Goal: Task Accomplishment & Management: Contribute content

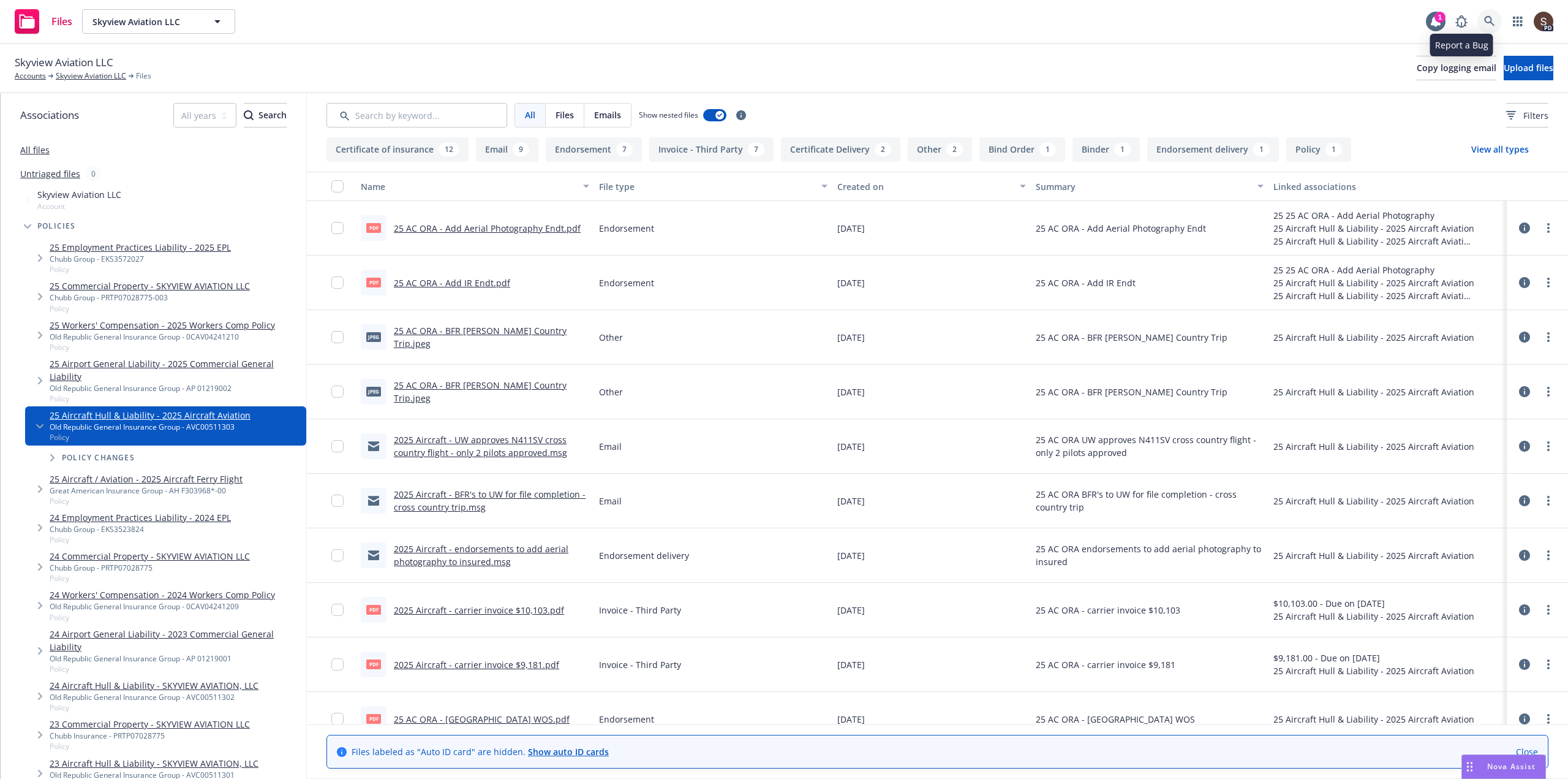
click at [1488, 21] on icon at bounding box center [1489, 22] width 11 height 11
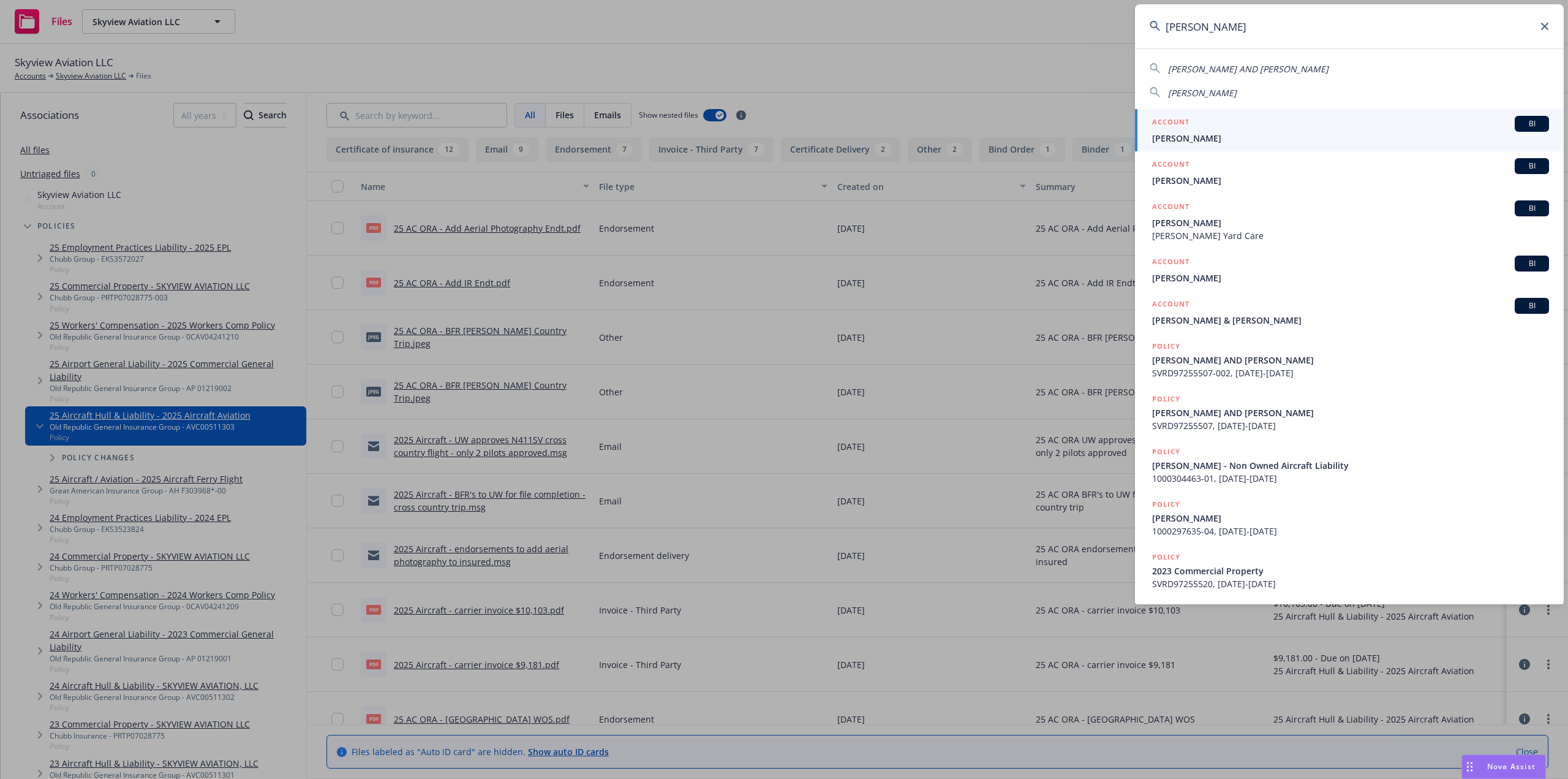
type input "john carr"
click at [1206, 136] on span "John Carrion" at bounding box center [1350, 138] width 397 height 13
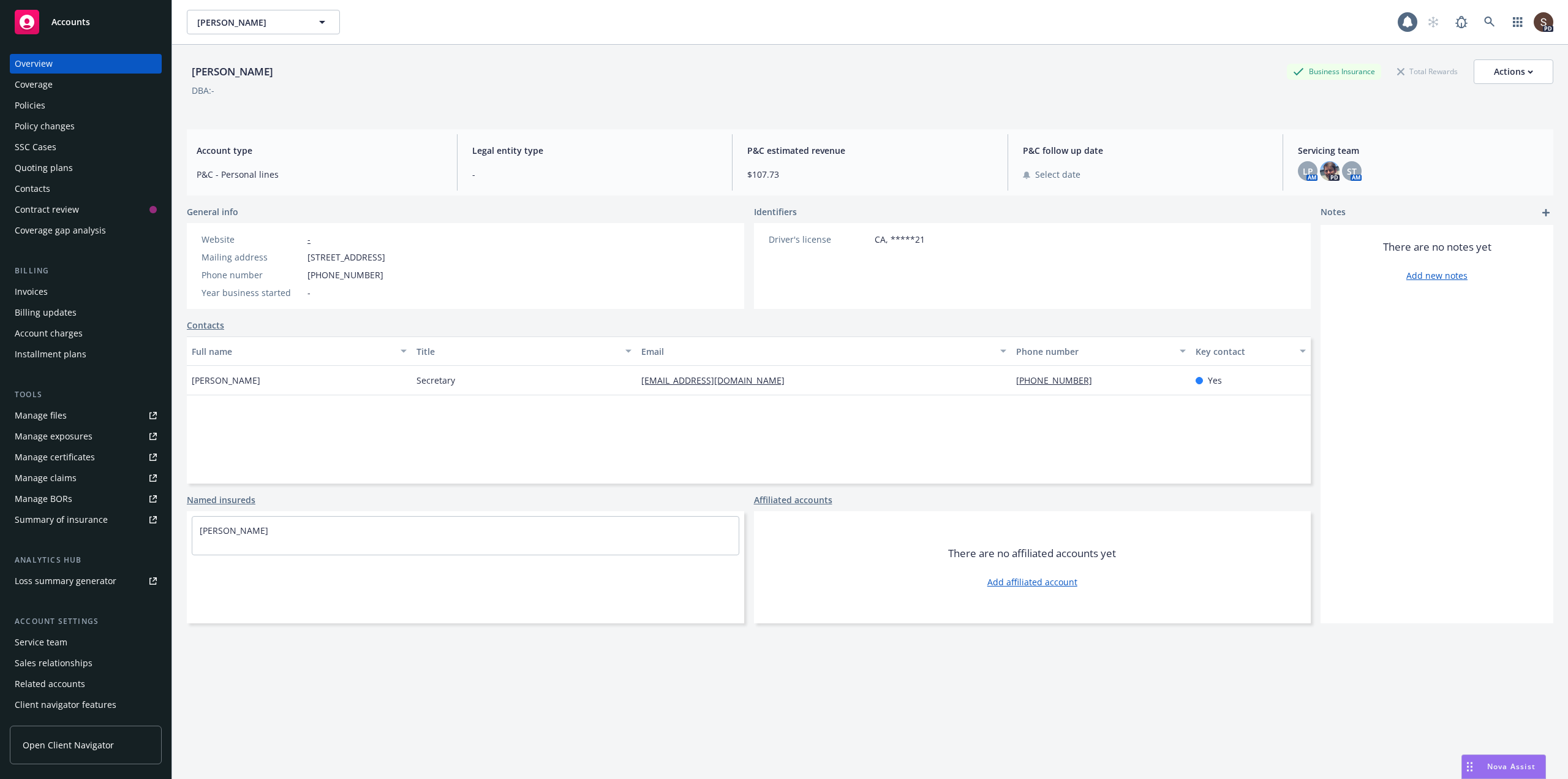
click at [36, 105] on div "Policies" at bounding box center [30, 105] width 30 height 20
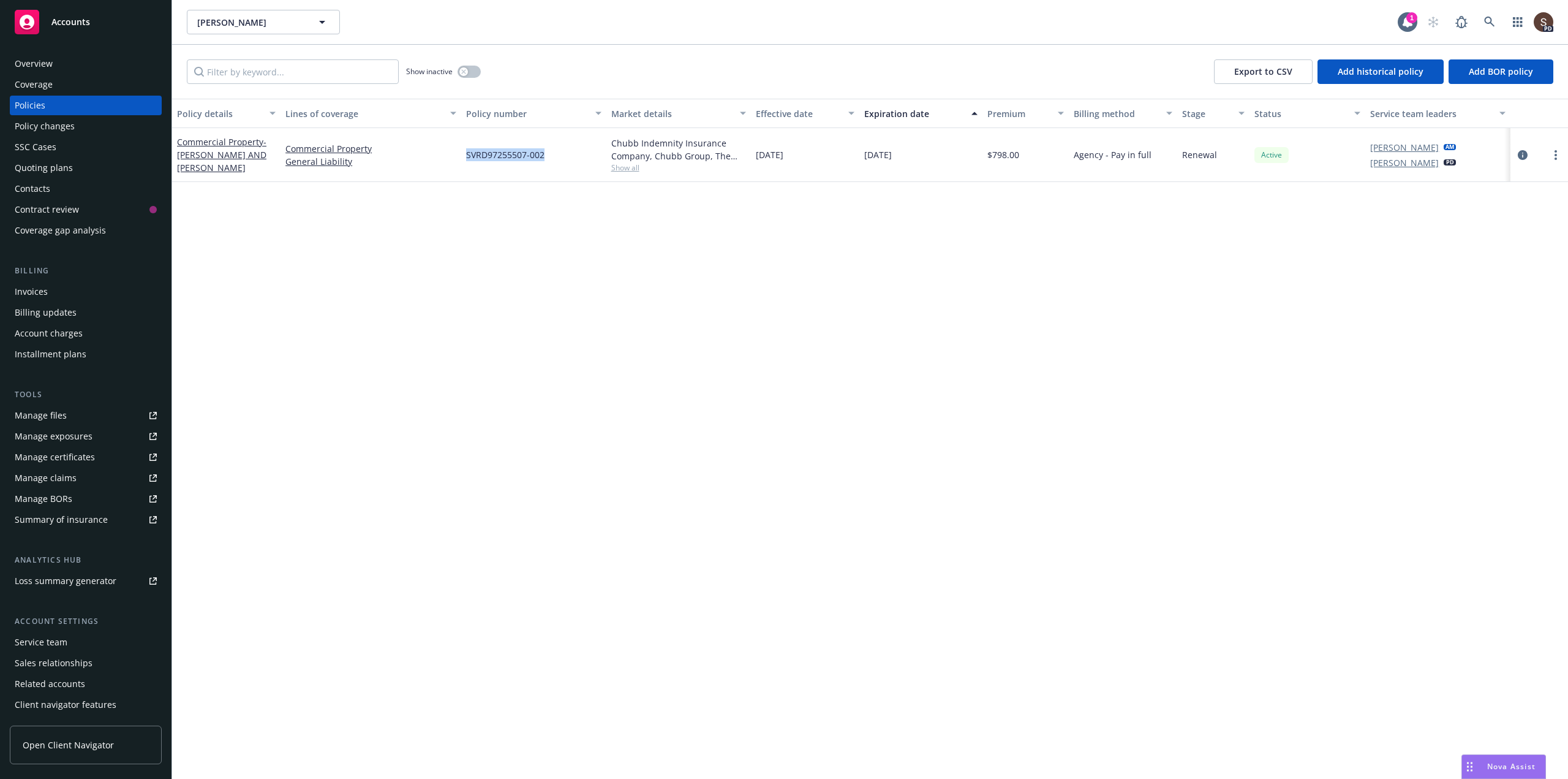
drag, startPoint x: 466, startPoint y: 156, endPoint x: 553, endPoint y: 156, distance: 87.0
click at [553, 156] on div "SVRD97255507-002" at bounding box center [533, 155] width 144 height 54
copy span "SVRD97255507-002"
click at [46, 415] on div "Manage files" at bounding box center [40, 415] width 52 height 20
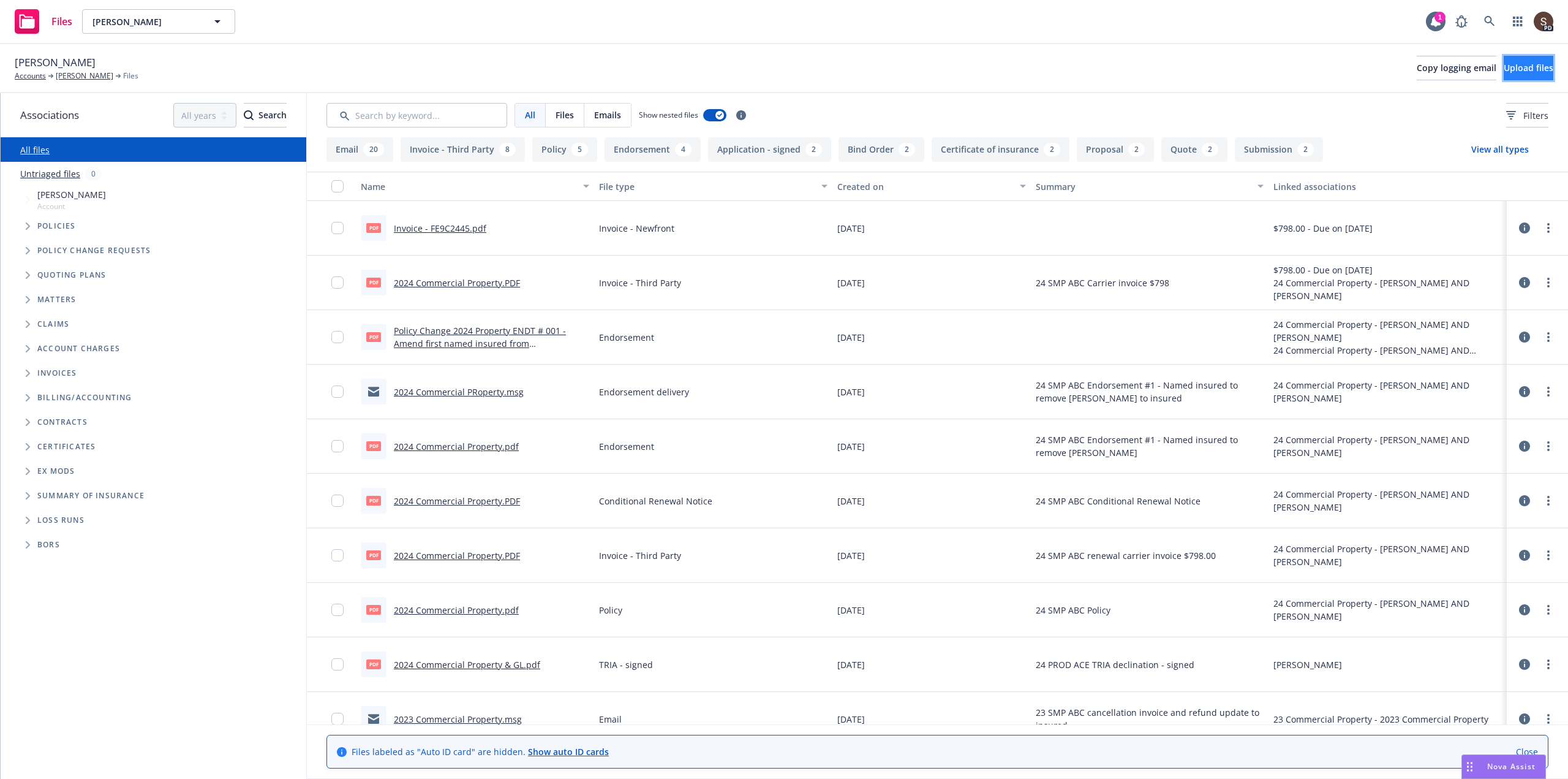
click at [1503, 65] on span "Upload files" at bounding box center [1528, 67] width 50 height 11
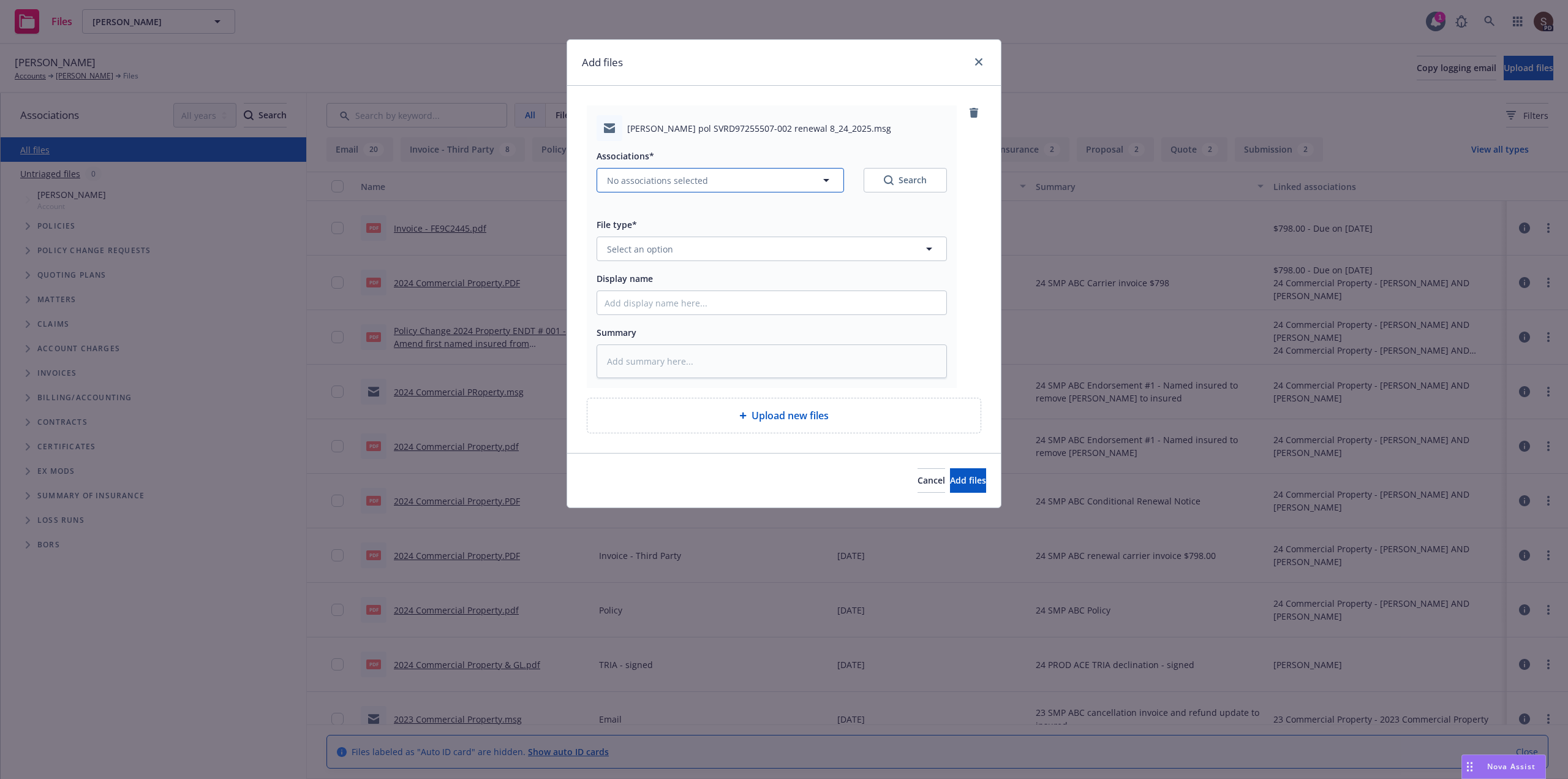
click at [826, 178] on icon "button" at bounding box center [826, 180] width 15 height 15
type textarea "x"
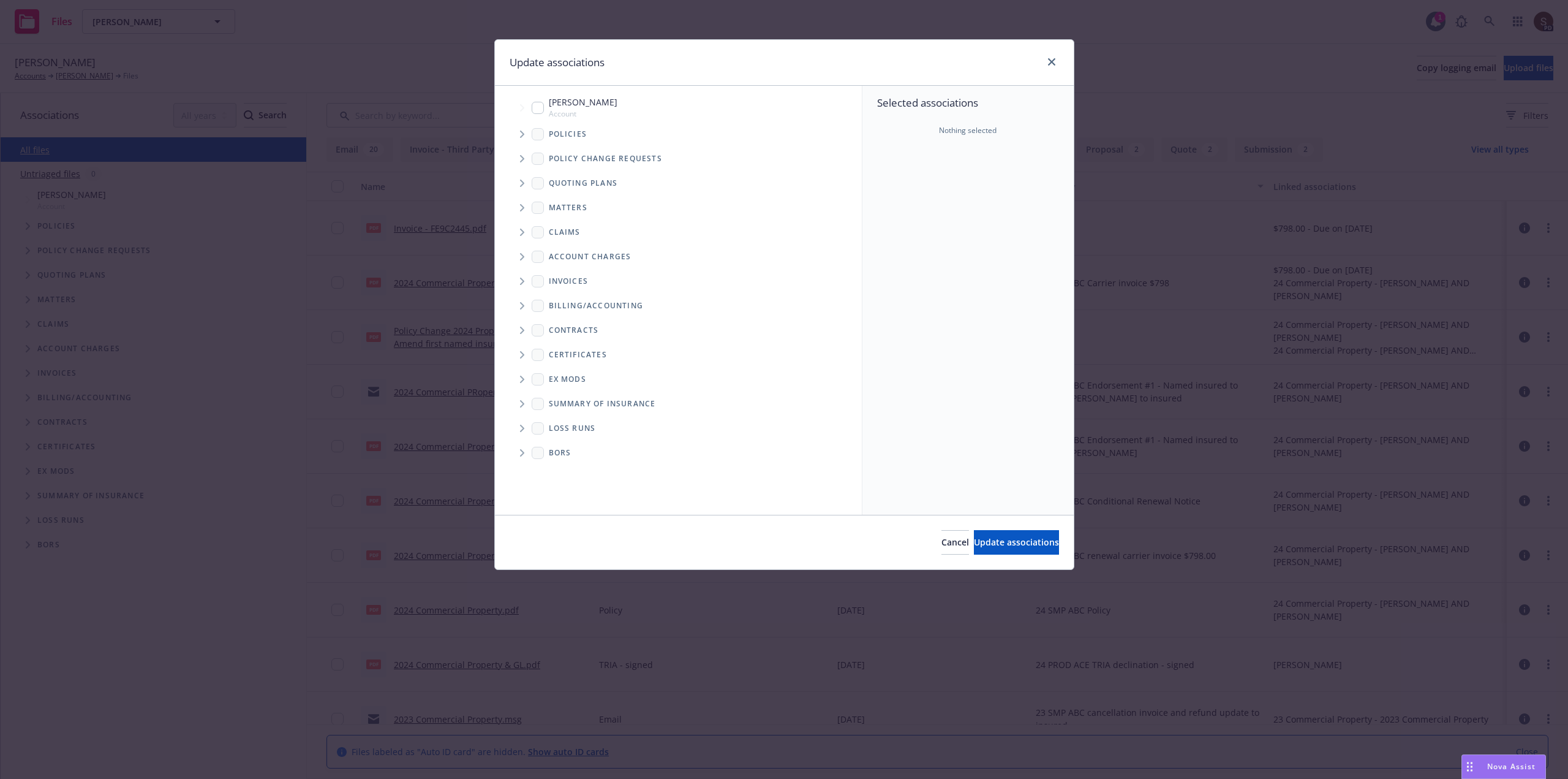
click at [538, 106] on input "Tree Example" at bounding box center [538, 108] width 12 height 12
checkbox input "true"
click at [1021, 546] on span "Update associations" at bounding box center [1017, 542] width 85 height 11
type textarea "x"
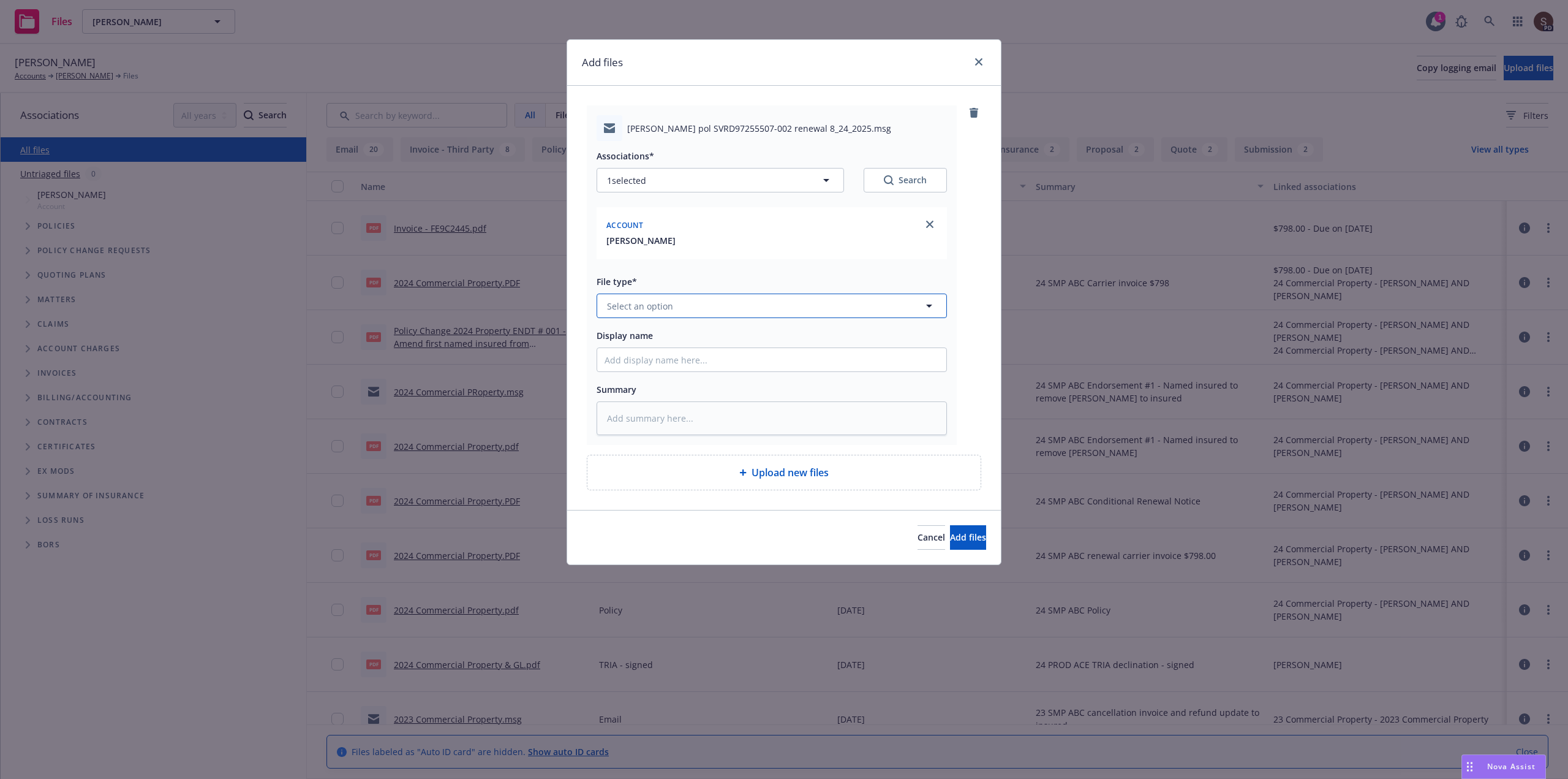
click at [621, 306] on span "Select an option" at bounding box center [640, 306] width 66 height 13
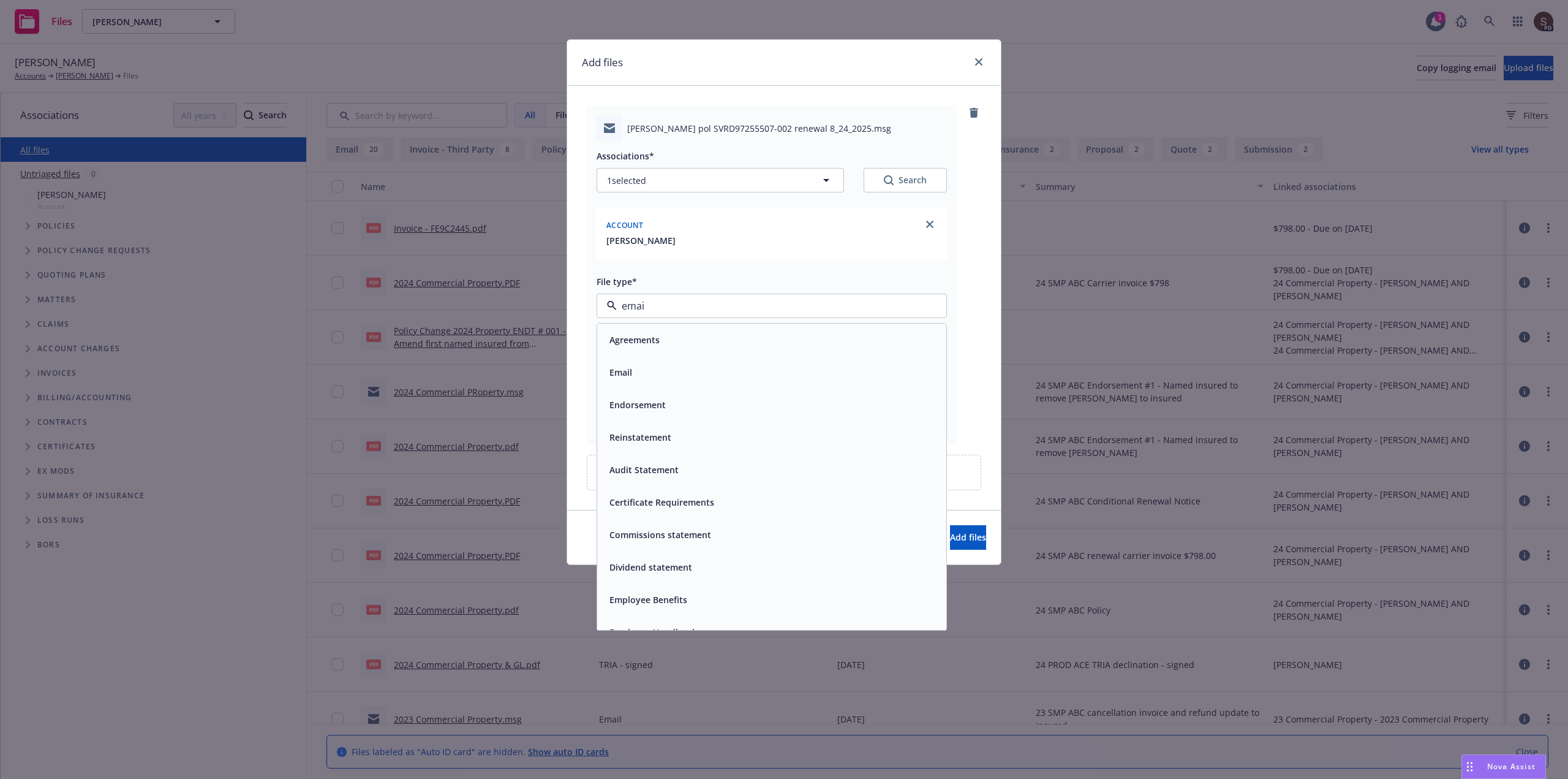
type input "email"
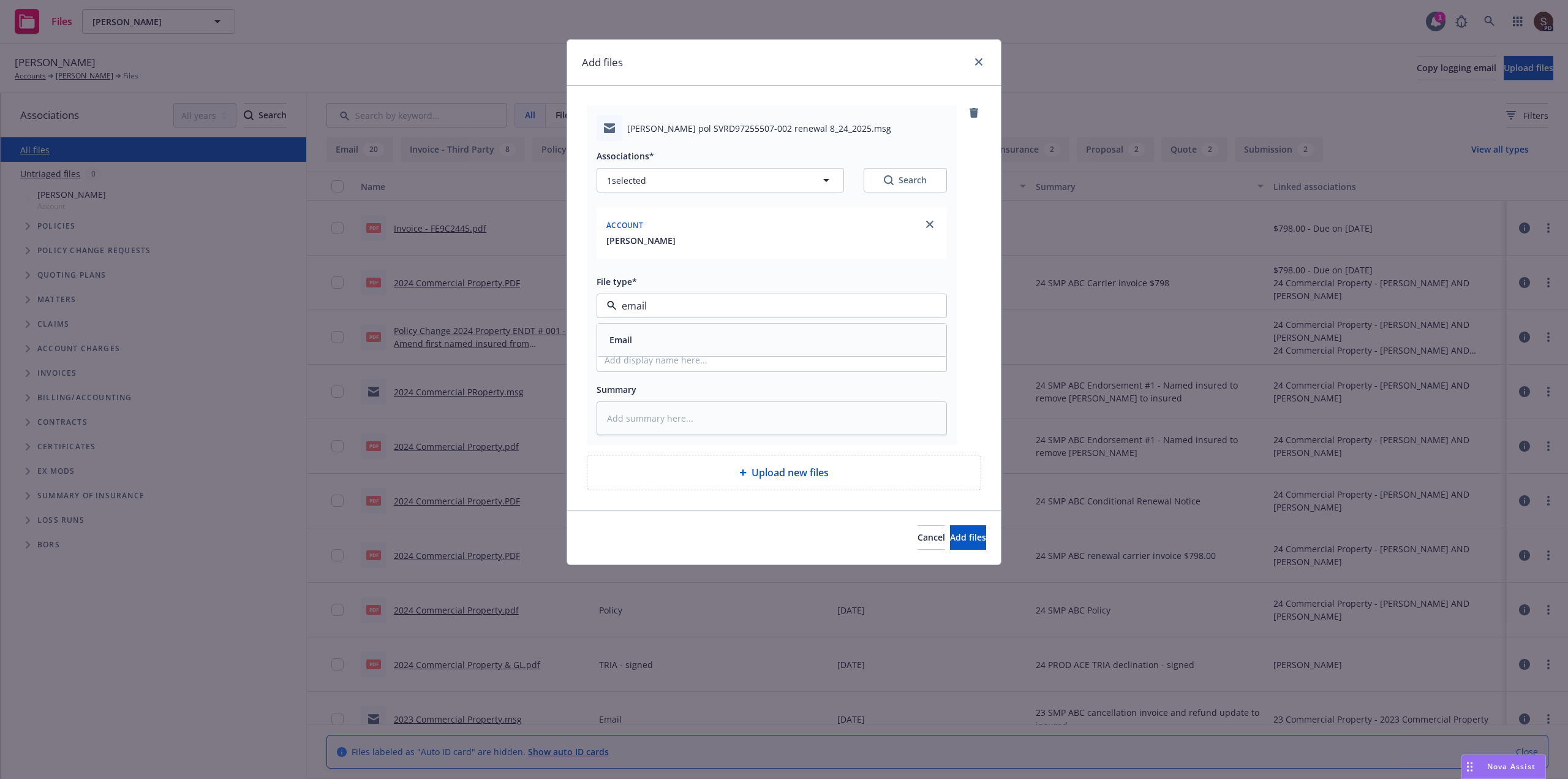
click at [619, 332] on div "Email" at bounding box center [620, 340] width 30 height 18
click at [613, 363] on input "Display name" at bounding box center [772, 359] width 349 height 24
type textarea "x"
type input "2"
type textarea "x"
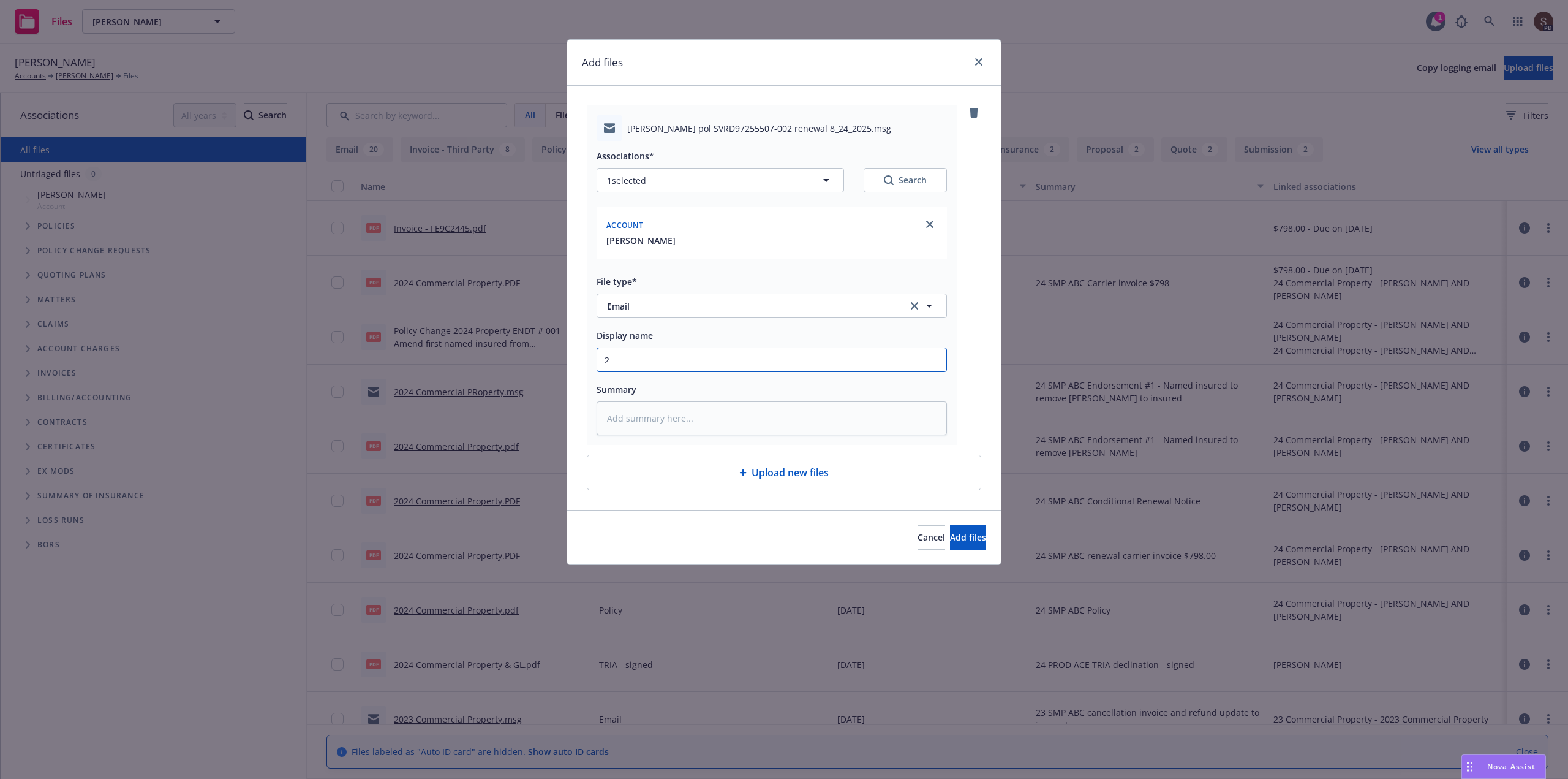
type input "20"
type textarea "x"
type input "202"
type textarea "x"
type input "2025"
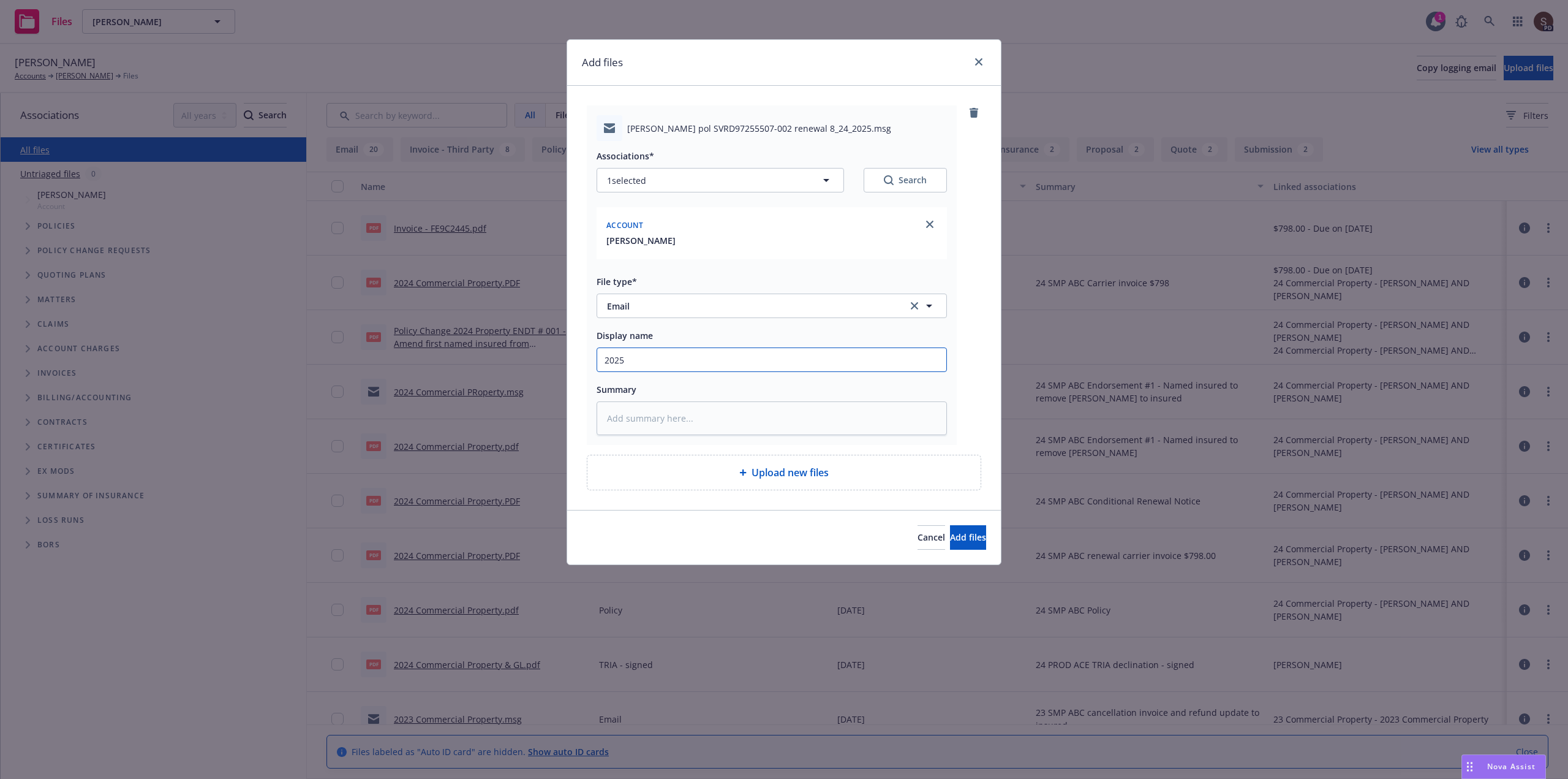
type textarea "x"
type input "2025"
type textarea "x"
type input "2025 C"
type textarea "x"
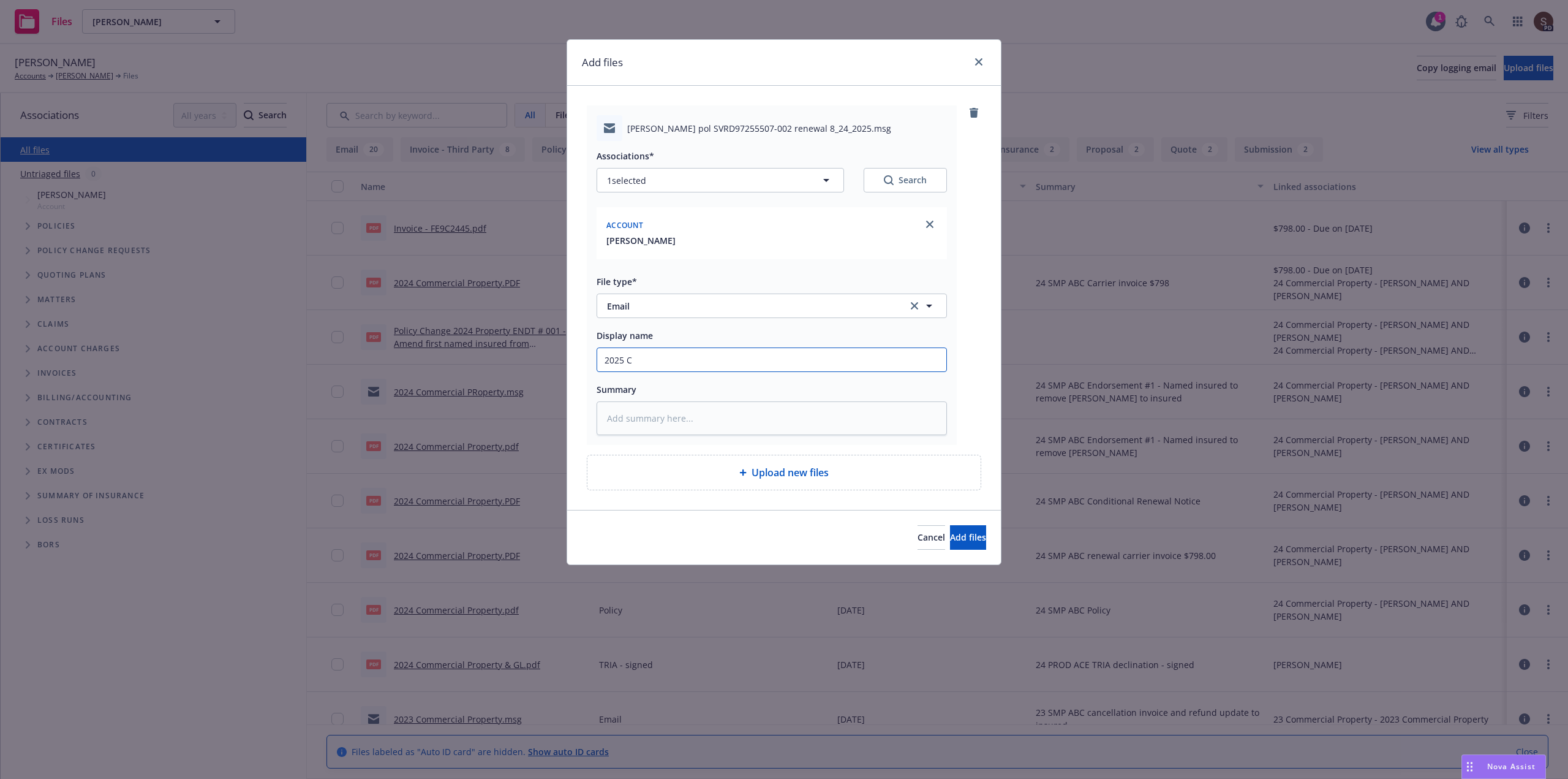
type input "2025 CO"
type textarea "x"
type input "2025 COm"
type textarea "x"
type input "2025 COmm"
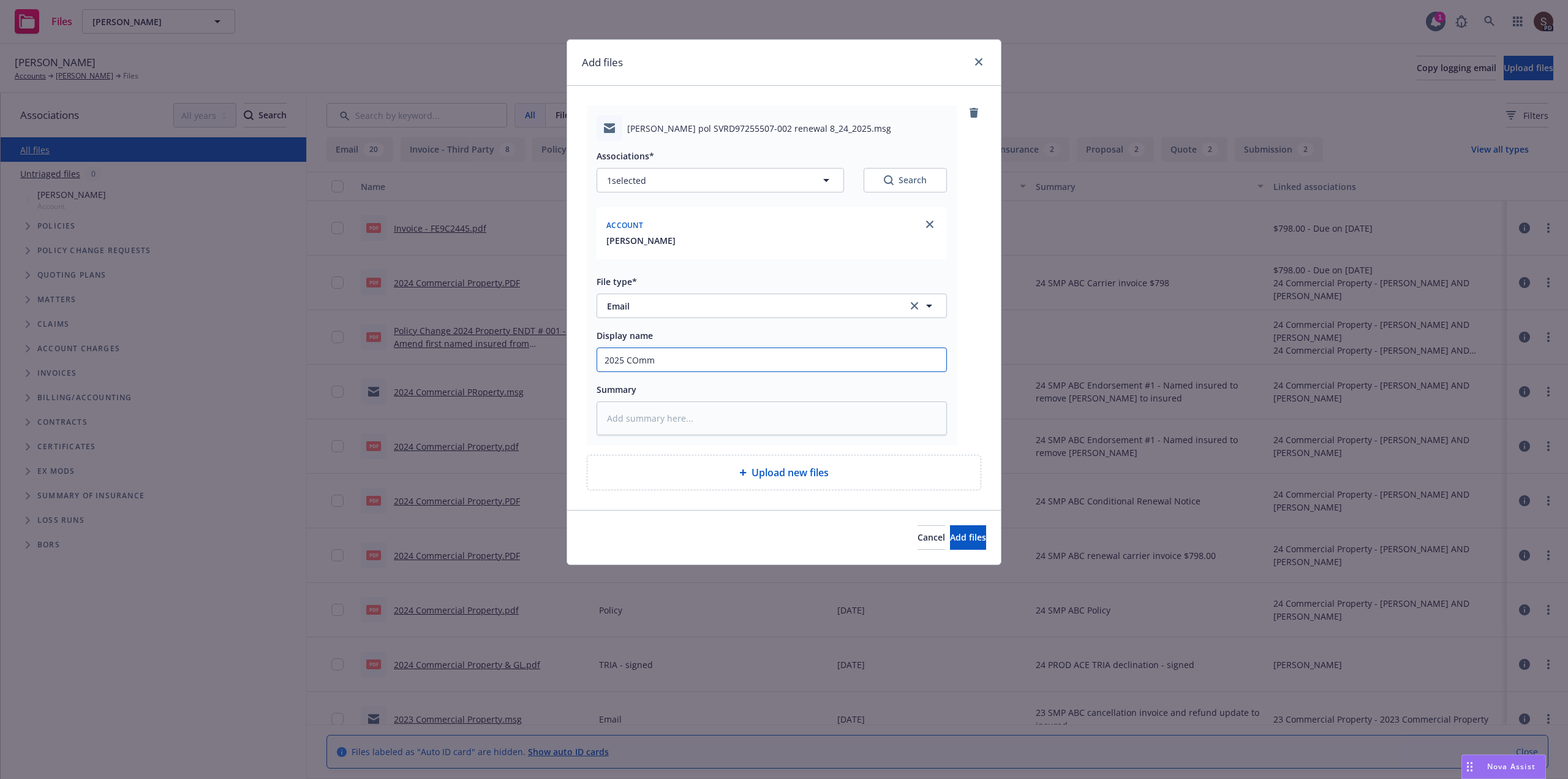
type textarea "x"
type input "2025 COmme"
type textarea "x"
type input "2025 COmmer"
type textarea "x"
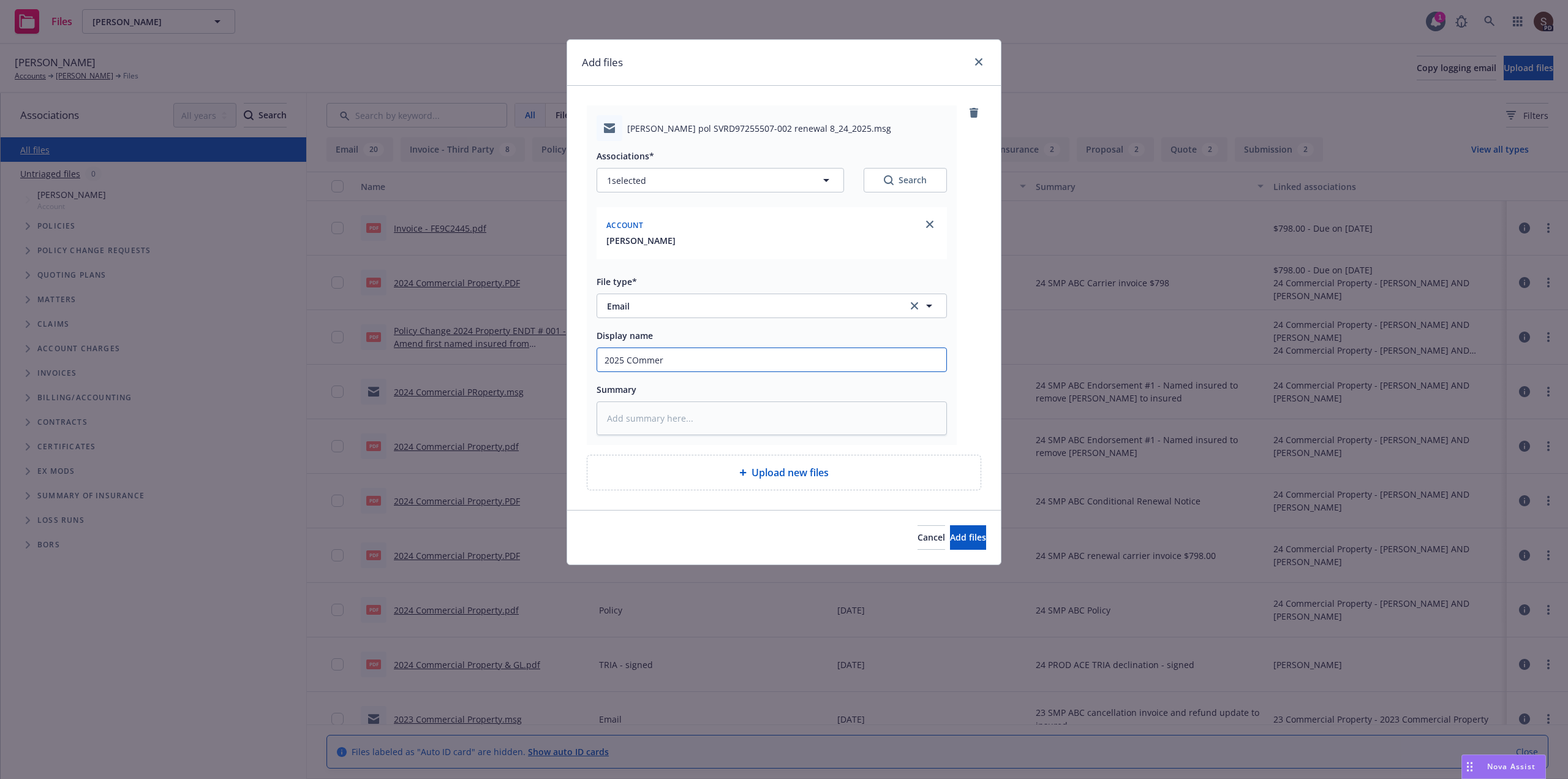
type input "2025 COmmerc"
type textarea "x"
type input "2025 COmmerci"
type textarea "x"
type input "2025 COmmercia"
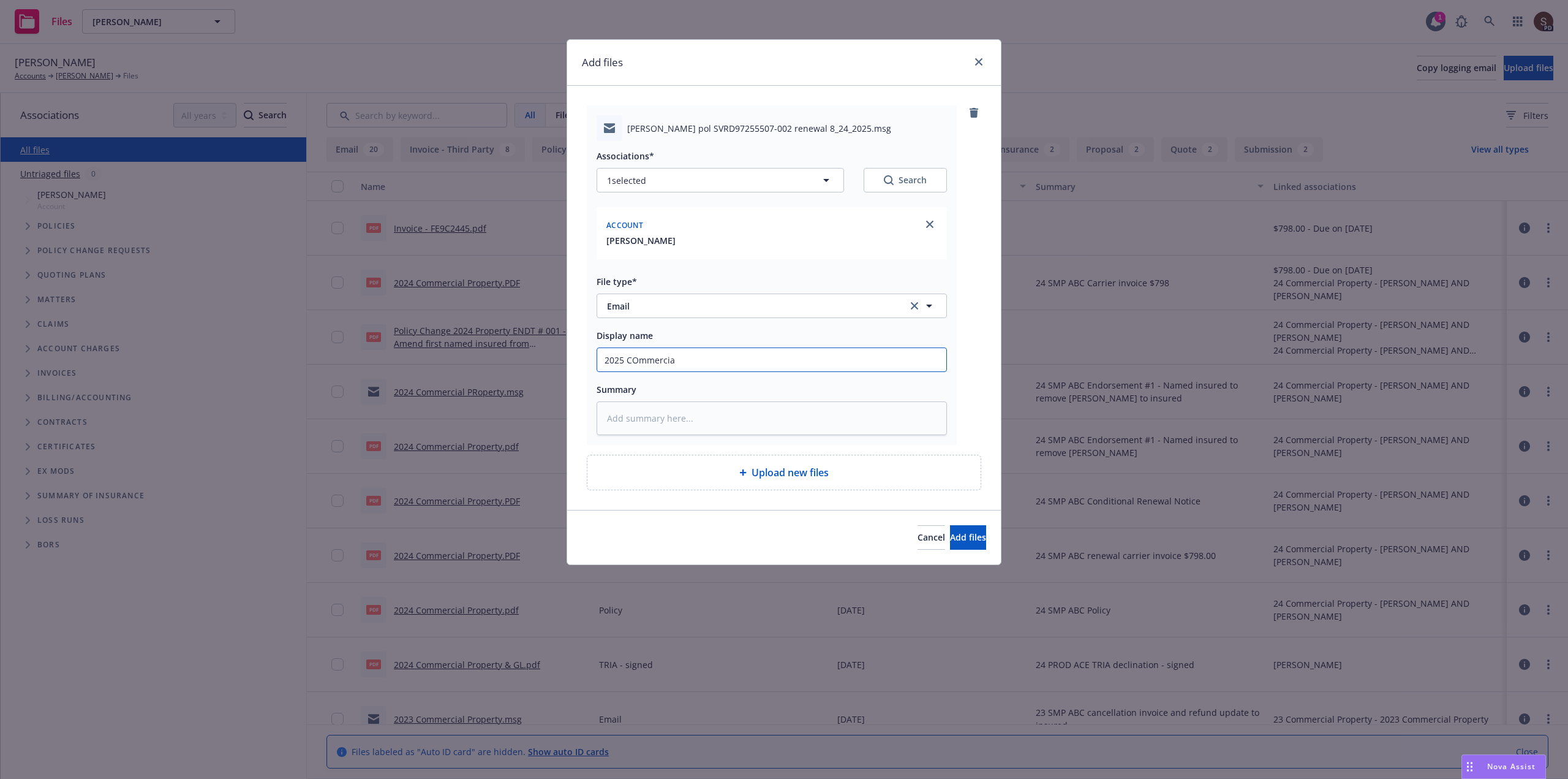
type textarea "x"
type input "2025 COmmercial"
type textarea "x"
type input "2025 COmmercial"
type textarea "x"
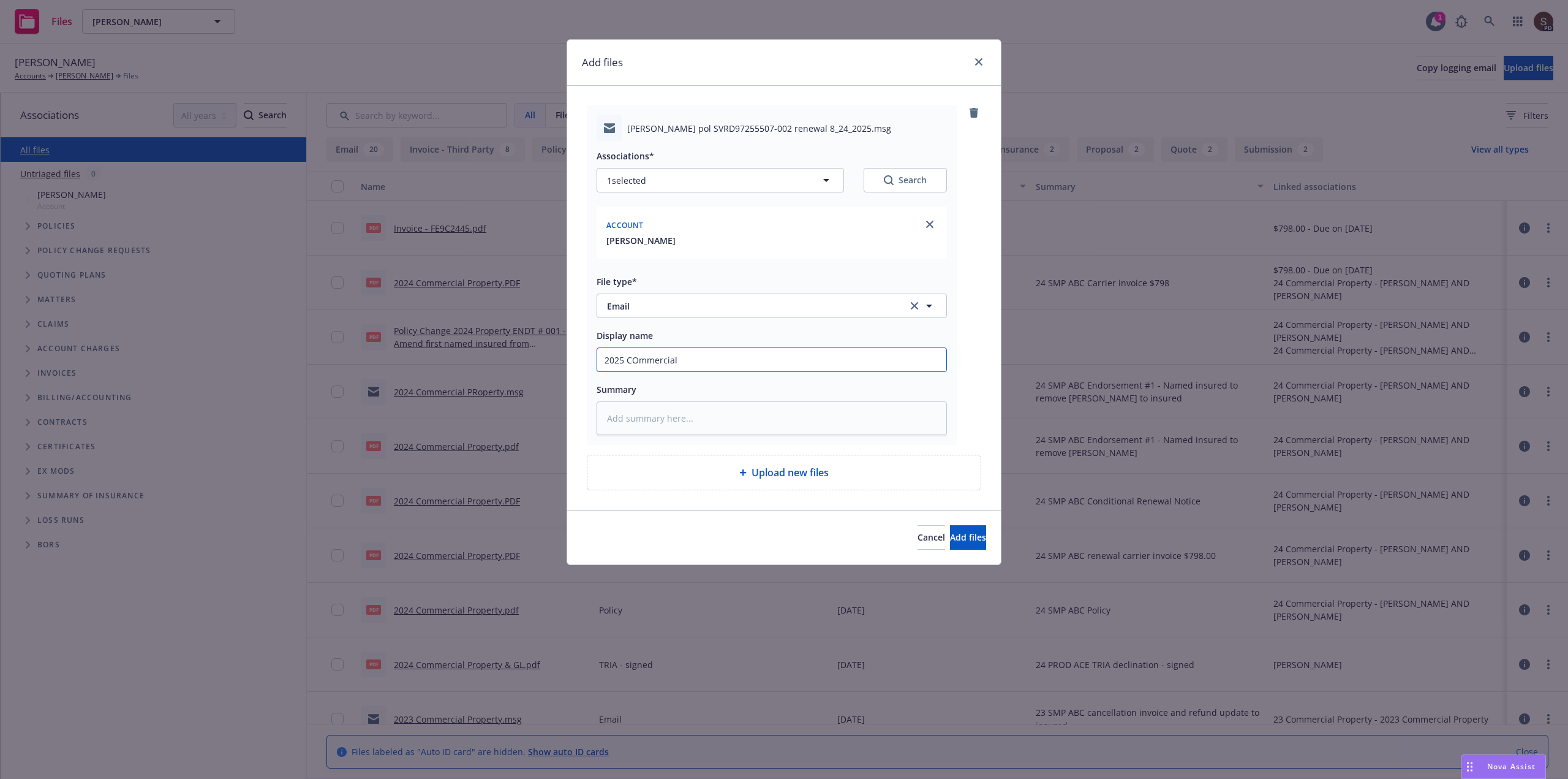
type input "2025 COmmercial P"
type textarea "x"
type input "2025 COmmercial Pr"
type textarea "x"
type input "2025 COmmercial Pro"
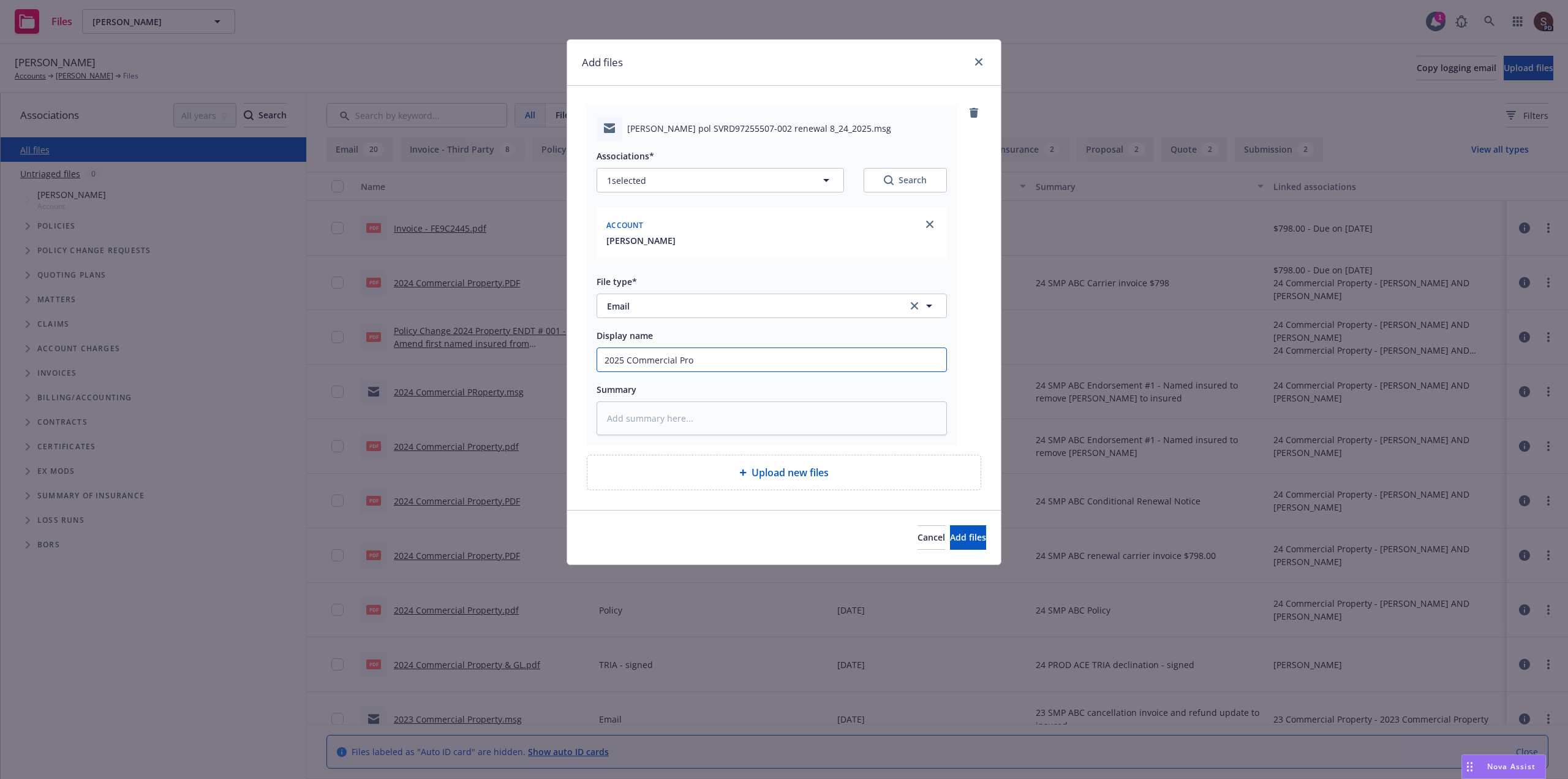
type textarea "x"
type input "2025 COmmercial Prop"
type textarea "x"
type input "2025 COmmercial Prope"
type textarea "x"
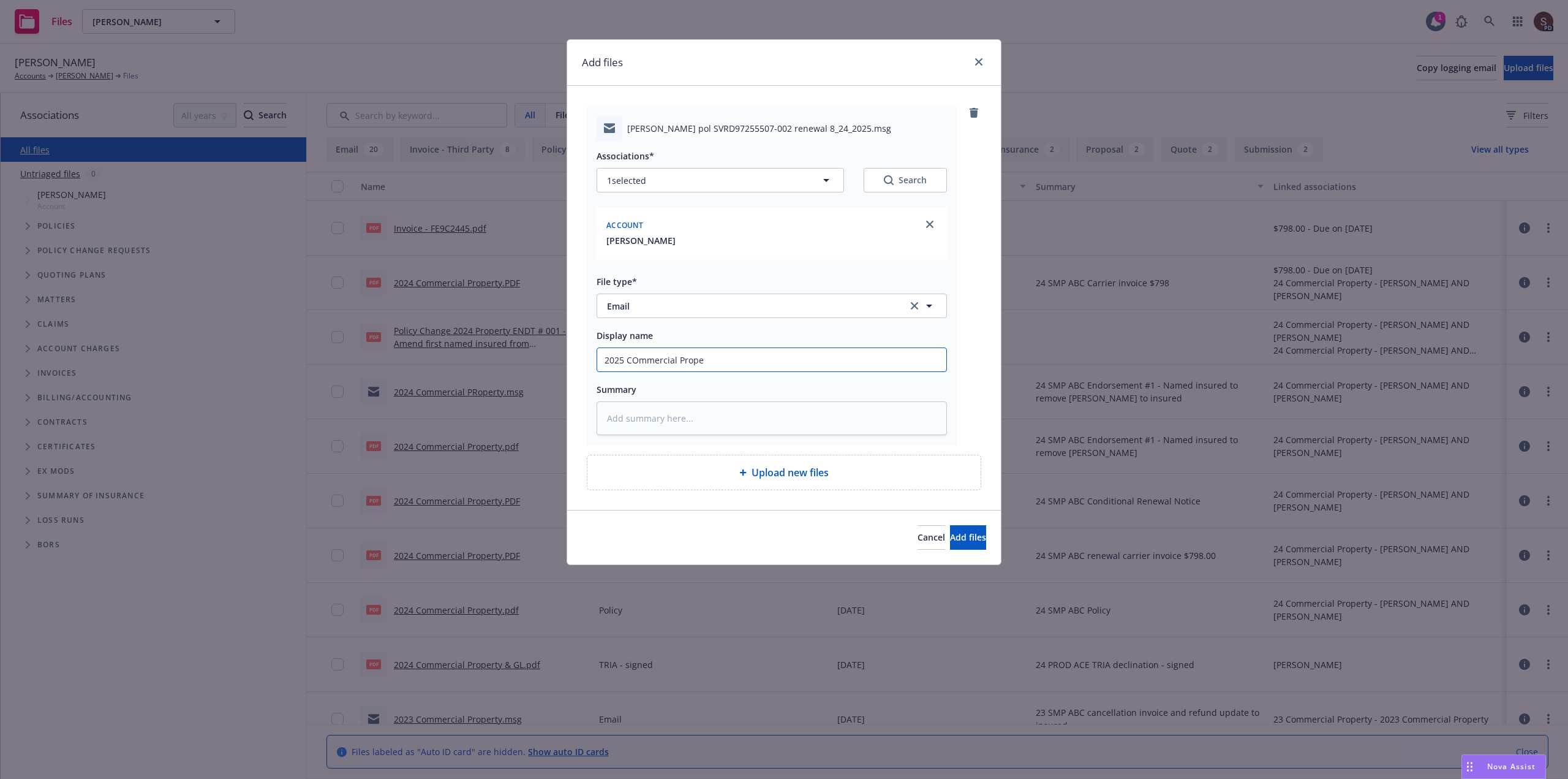
type input "2025 COmmercial Proper"
type textarea "x"
type input "2025 COmmercial Propert"
type textarea "x"
type input "2025 COmmercial Property"
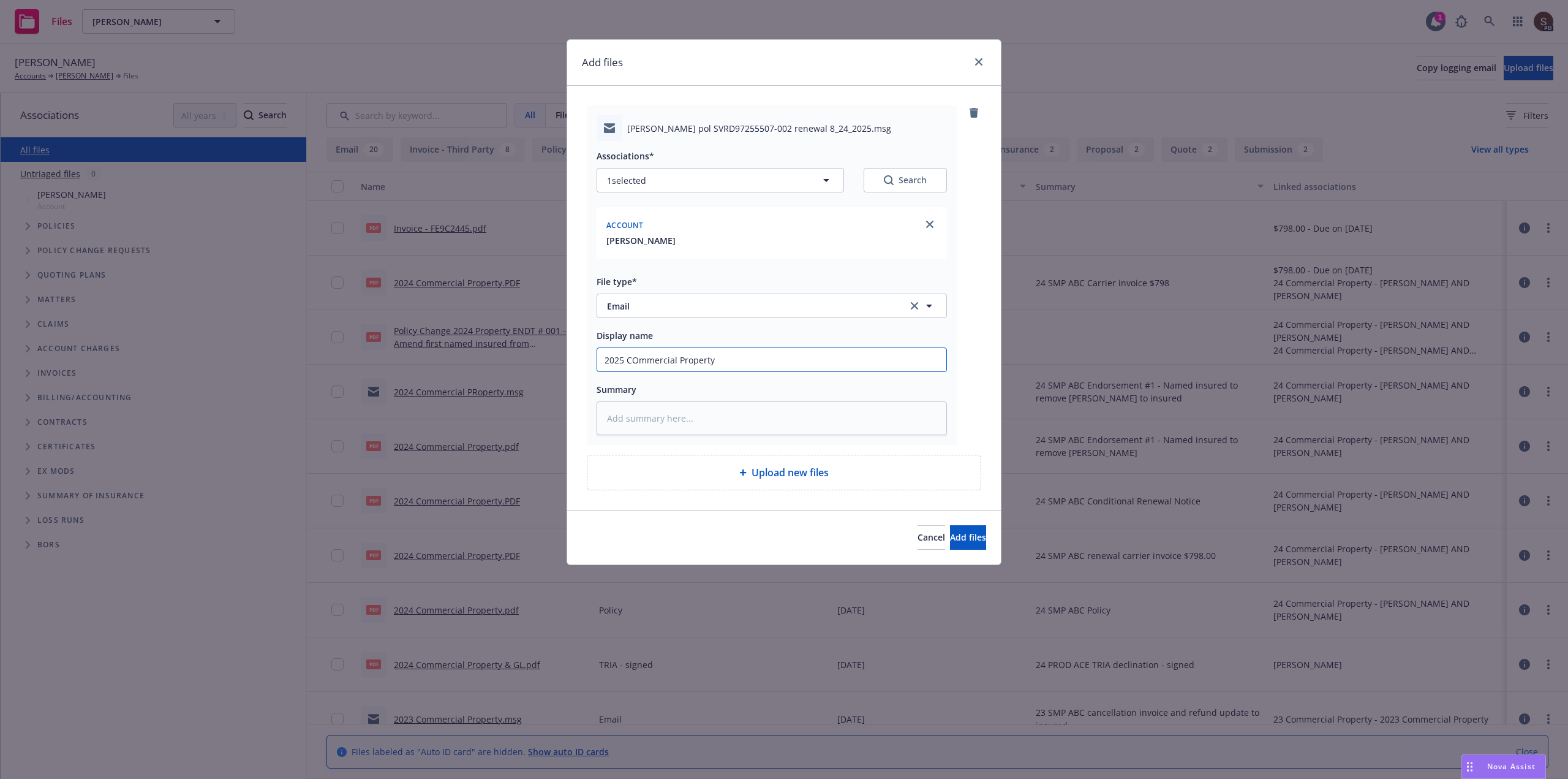
type textarea "x"
type input "2025 COmmercial Property"
type textarea "x"
type input "2025 COmmercial Property -"
click at [634, 362] on input "2025 COmmercial Property -" at bounding box center [772, 359] width 349 height 24
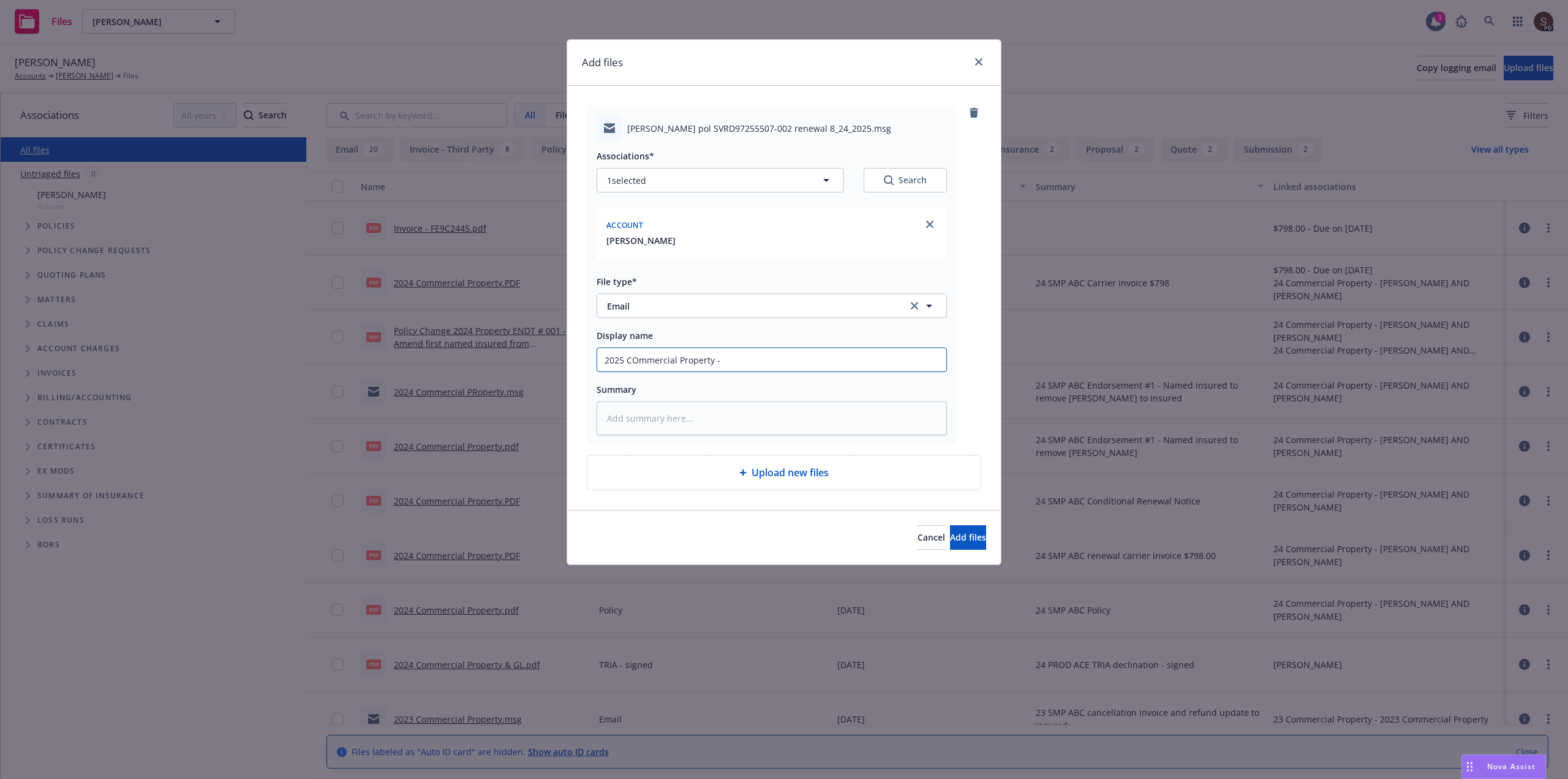
type textarea "x"
type input "2025 Commercial Property -"
click at [740, 363] on input "2025 Commercial Property -" at bounding box center [772, 359] width 349 height 24
type textarea "x"
type input "2025 Commercial Property -"
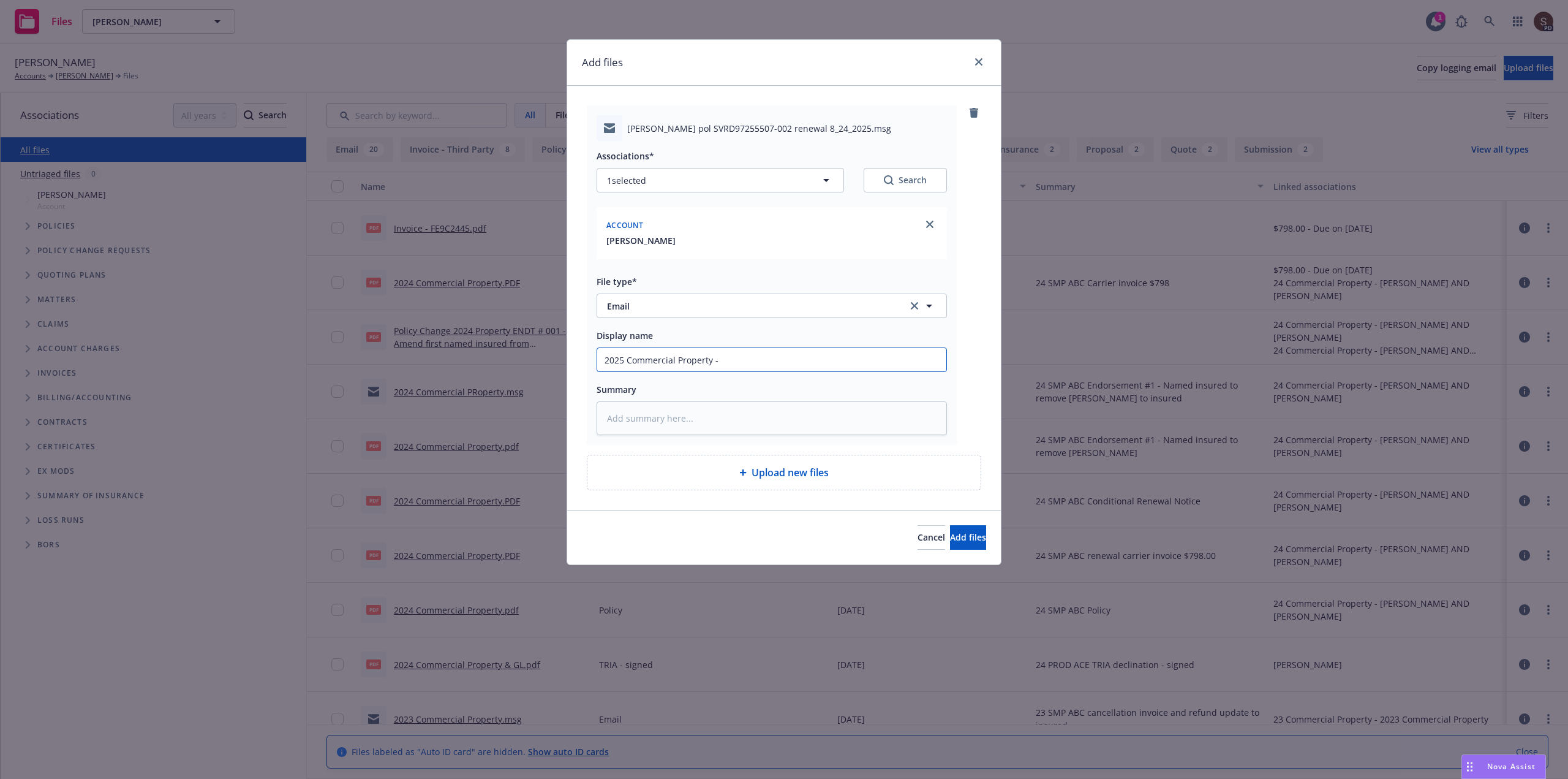
type textarea "x"
type input "2025 Commercial Property - r"
type textarea "x"
type input "2025 Commercial Property - re"
type textarea "x"
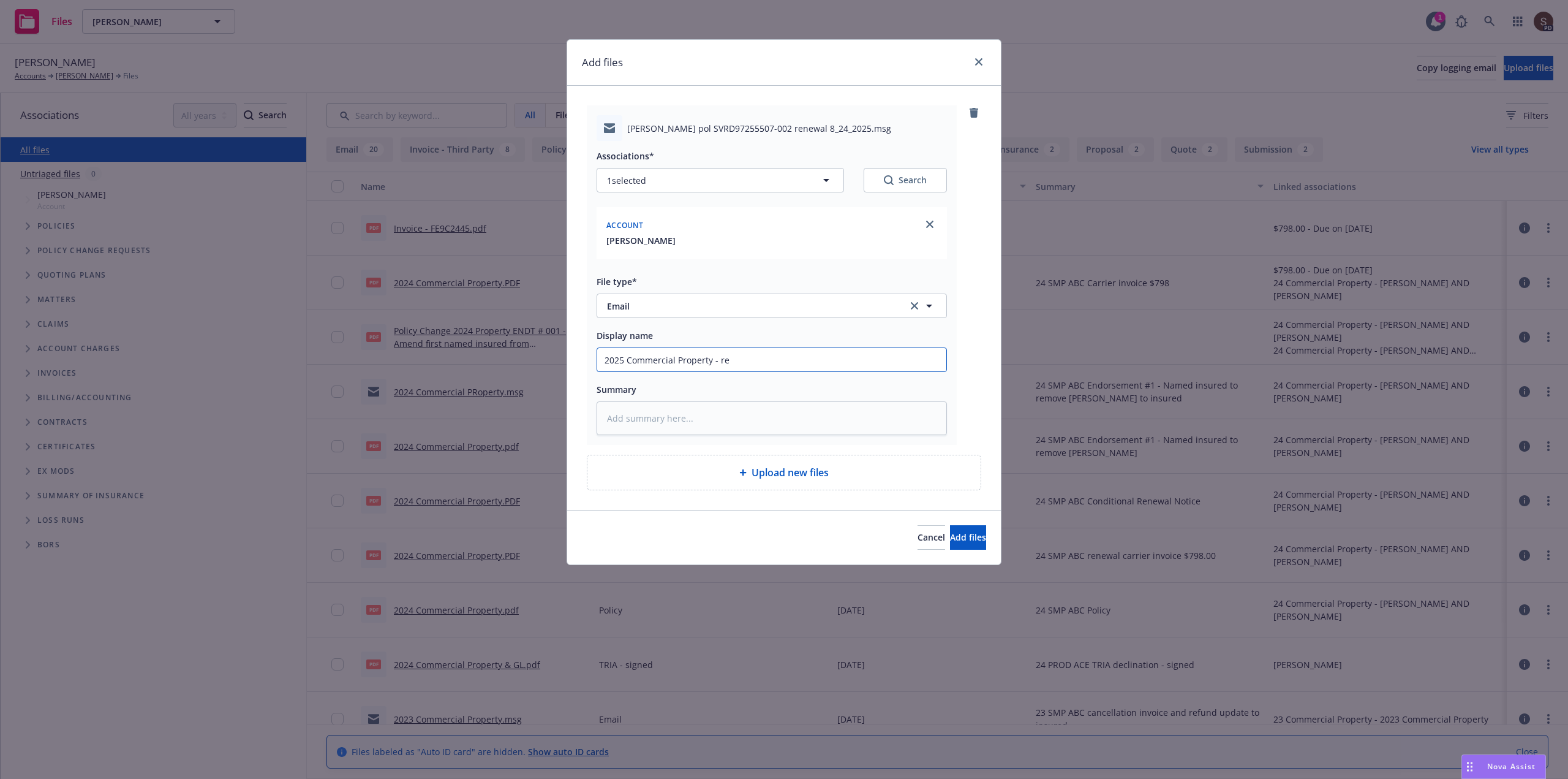
type input "2025 Commercial Property - req"
type textarea "x"
type input "2025 Commercial Property - requ"
type textarea "x"
type input "2025 Commercial Property - reque"
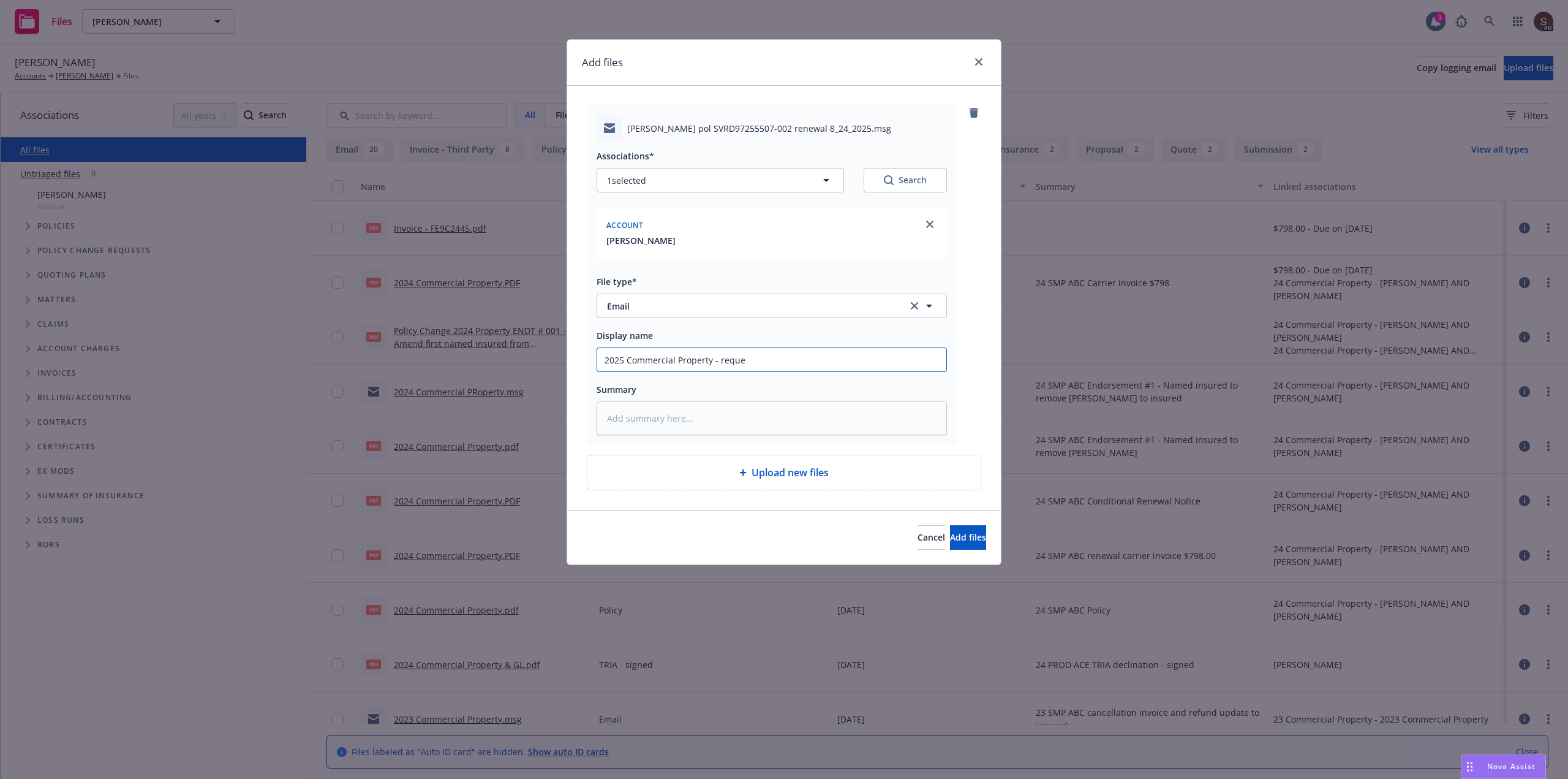
type textarea "x"
type input "2025 Commercial Property - reques"
type textarea "x"
type input "2025 Commercial Property - request"
type textarea "x"
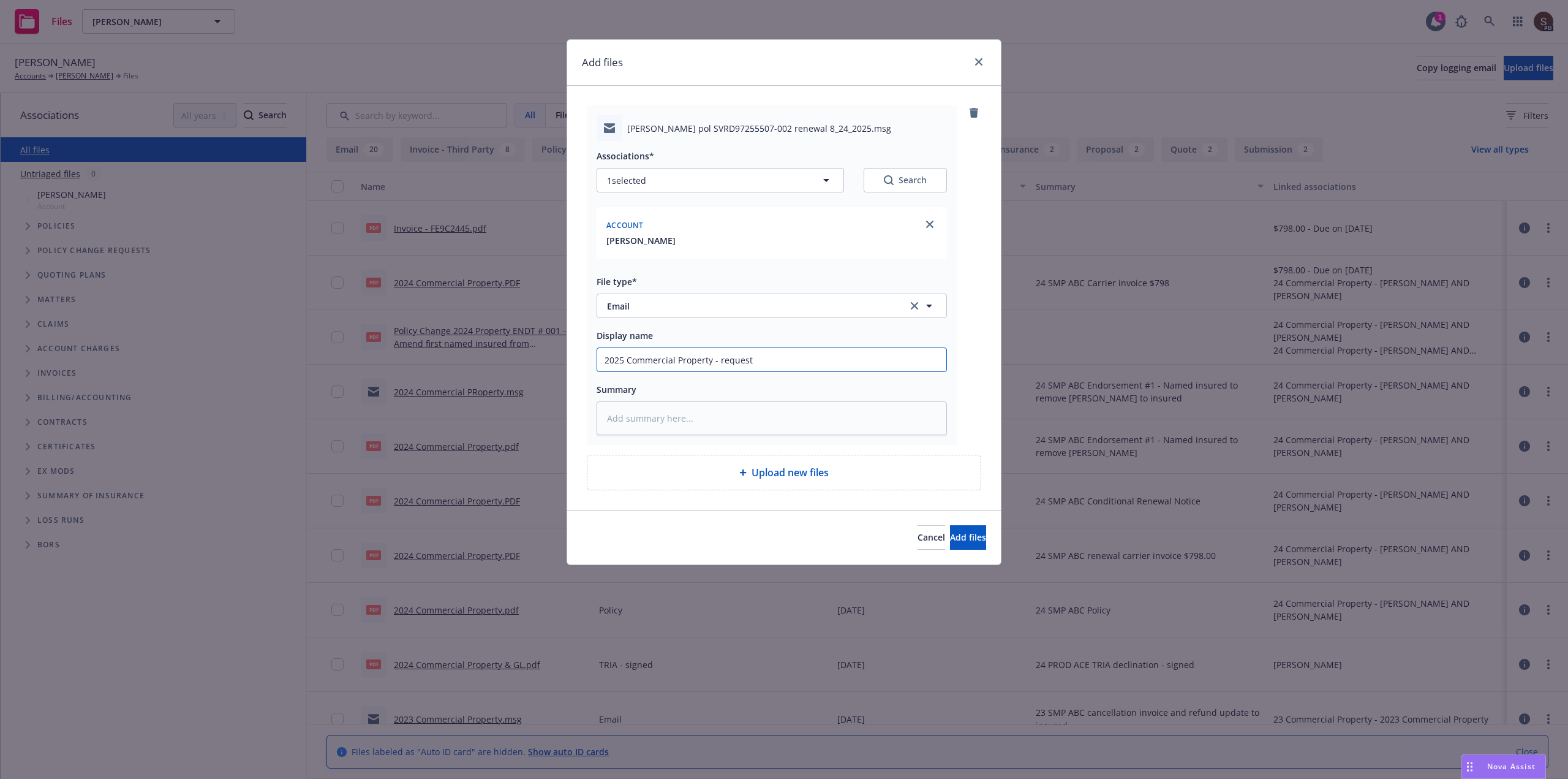
type input "2025 Commercial Property - request"
type textarea "x"
type input "2025 Commercial Property - request r"
type textarea "x"
type input "2025 Commercial Property - request re"
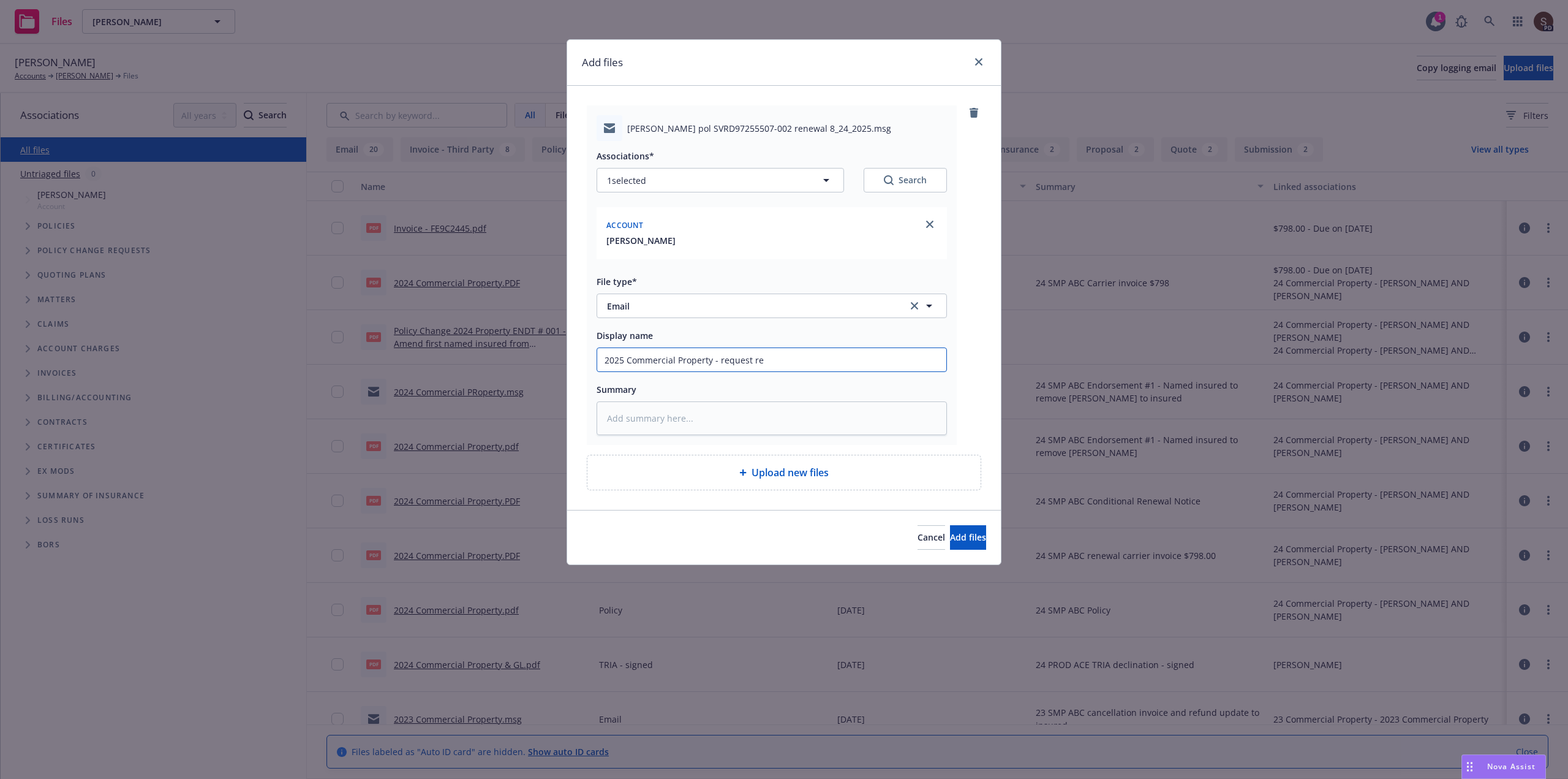
type textarea "x"
type input "2025 Commercial Property - request ren"
type textarea "x"
type input "2025 Commercial Property - request rene"
type textarea "x"
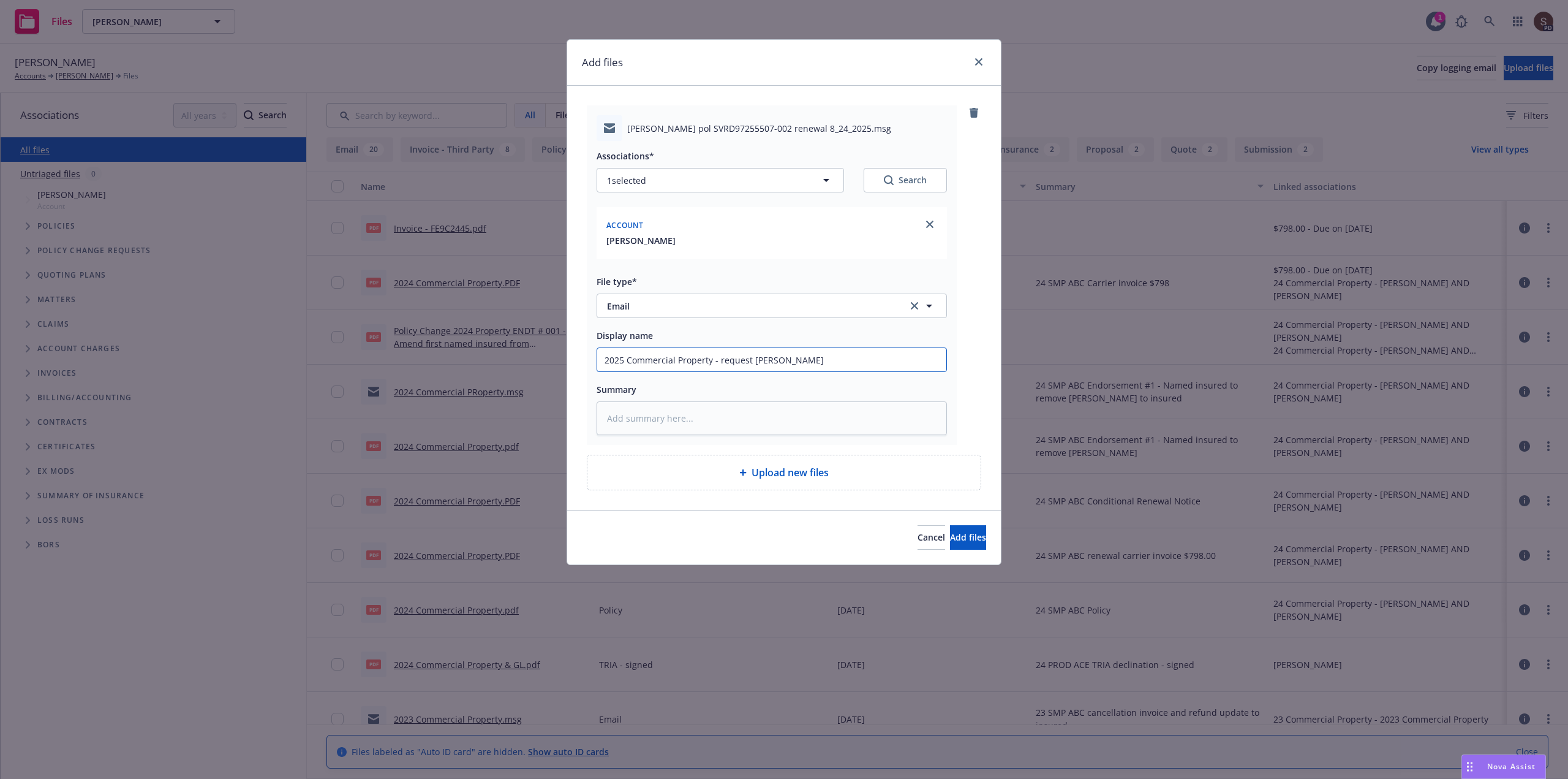
type input "2025 Commercial Property - request renew"
type textarea "x"
type input "2025 Commercial Property - request renewa"
type textarea "x"
type input "2025 Commercial Property - request renewal"
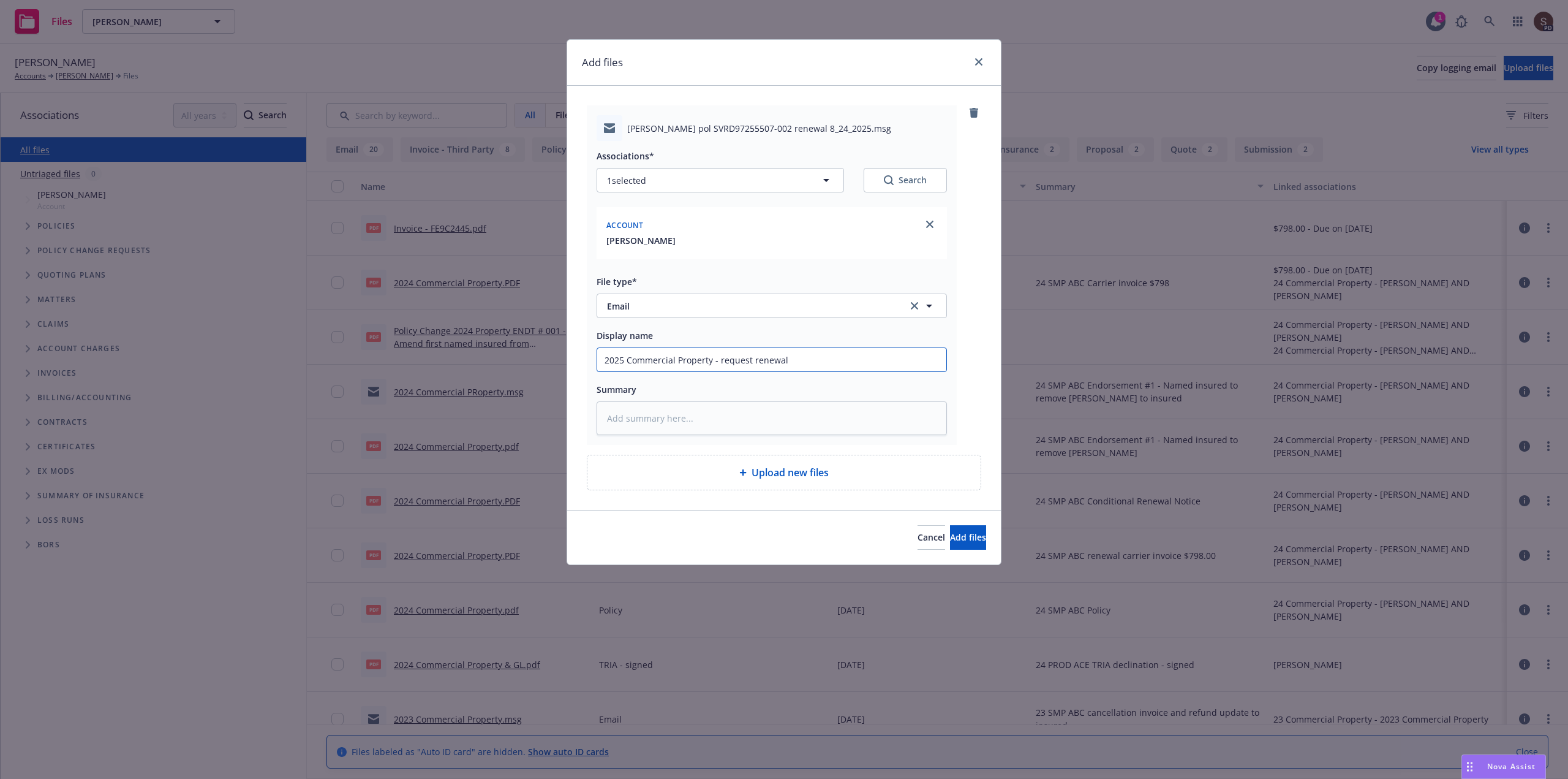
type textarea "x"
type input "2025 Commercial Property - request renewal"
type textarea "x"
type input "2025 Commercial Property - request renewal f"
type textarea "x"
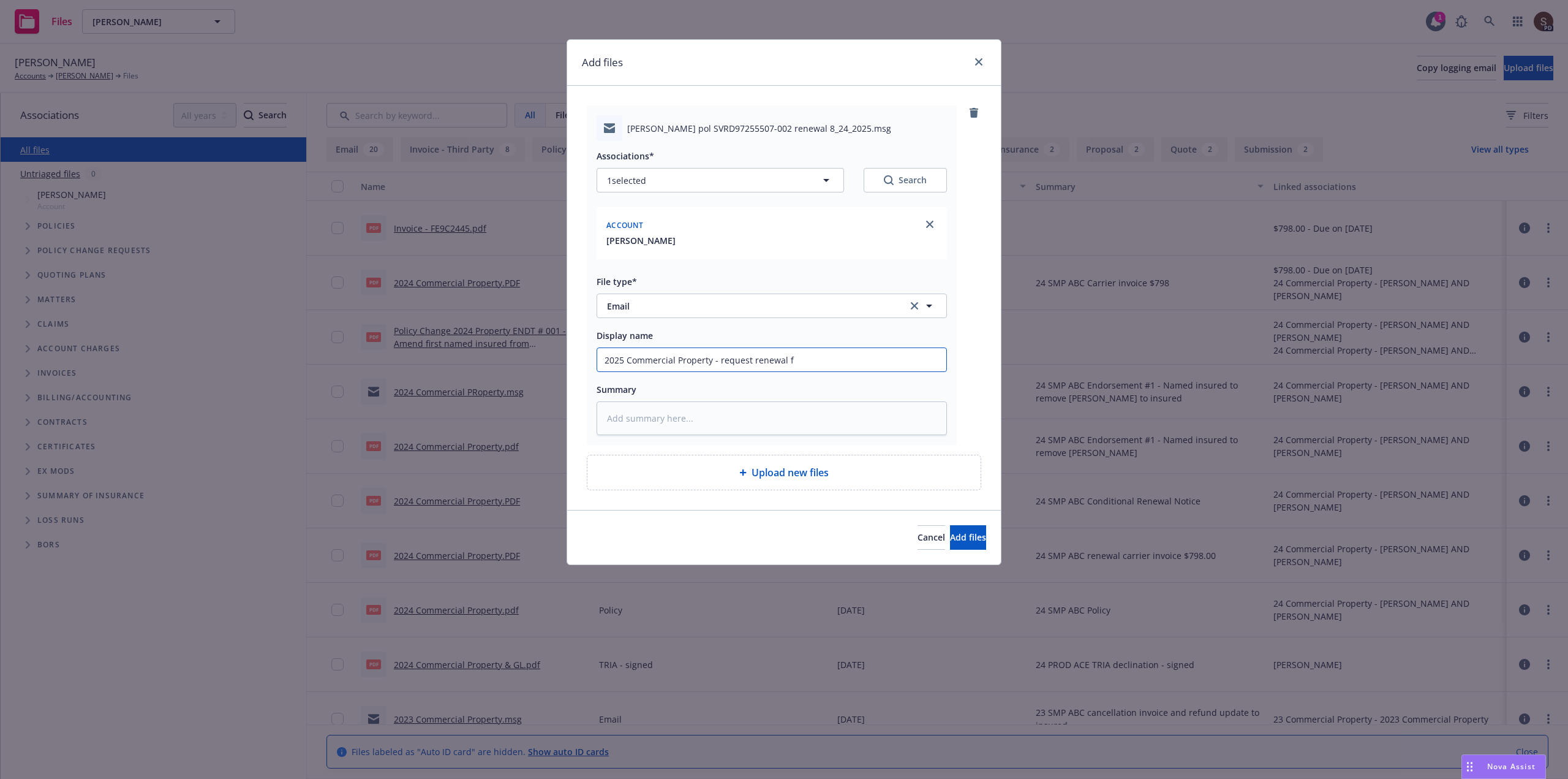
type input "2025 Commercial Property - request renewal fr"
type textarea "x"
type input "2025 Commercial Property - request renewal fro"
type textarea "x"
type input "2025 Commercial Property - request renewal from"
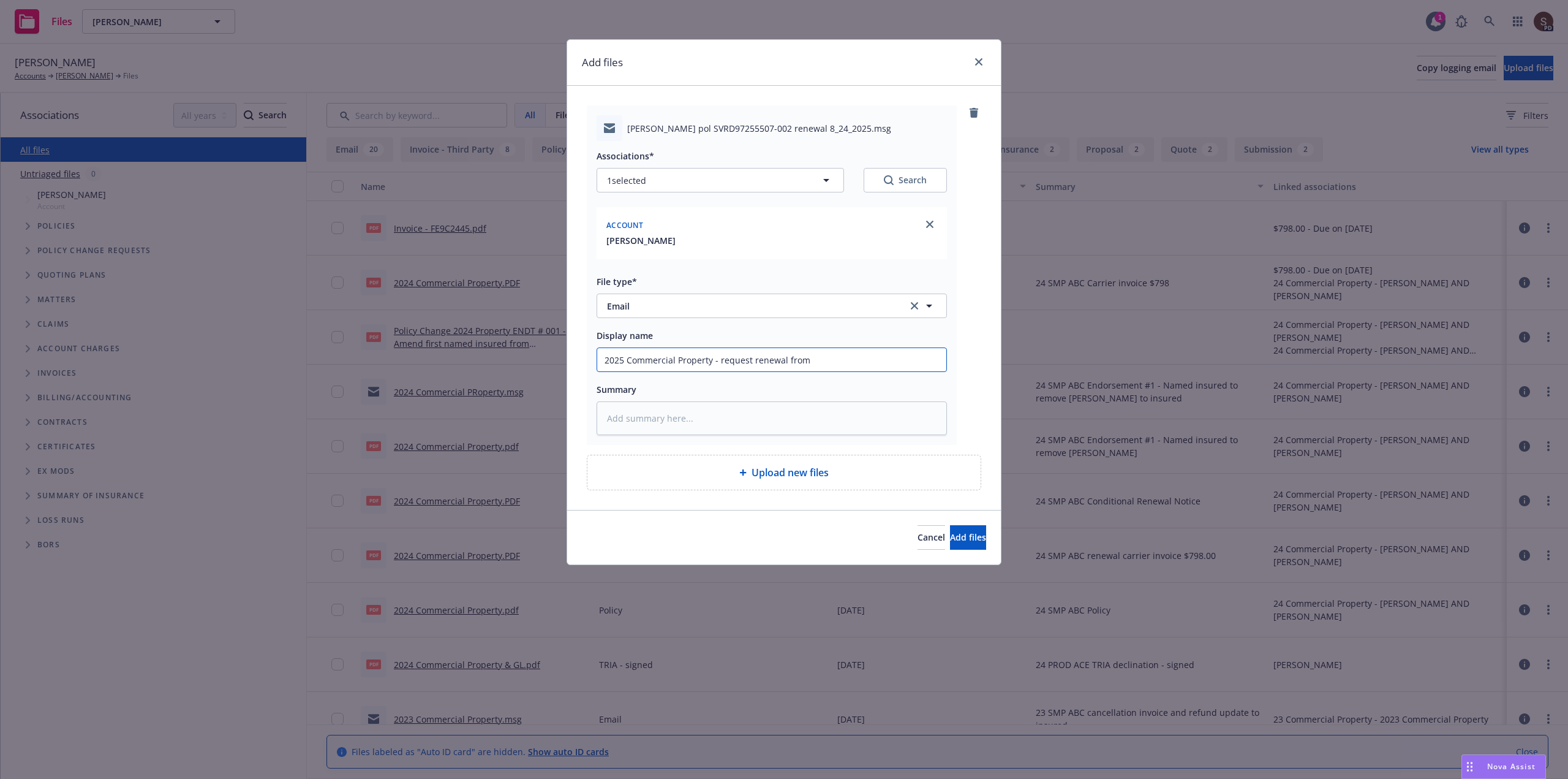
type textarea "x"
type input "2025 Commercial Property - request renewal from"
type textarea "x"
type input "2025 Commercial Property - request renewal from U"
type textarea "x"
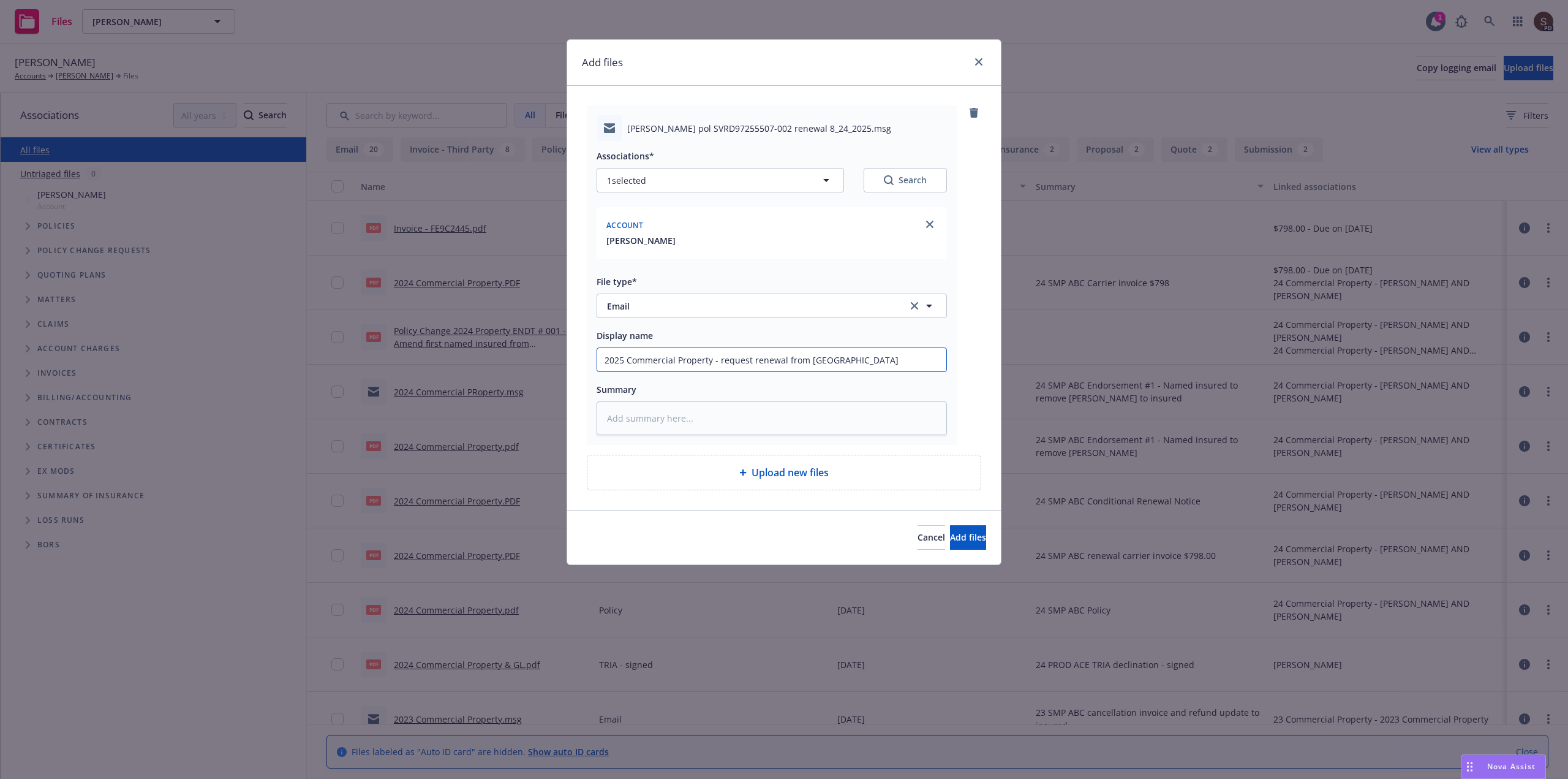
type input "2025 Commercial Property - request renewal from UW"
type textarea "x"
type textarea "2"
type textarea "x"
type textarea "25"
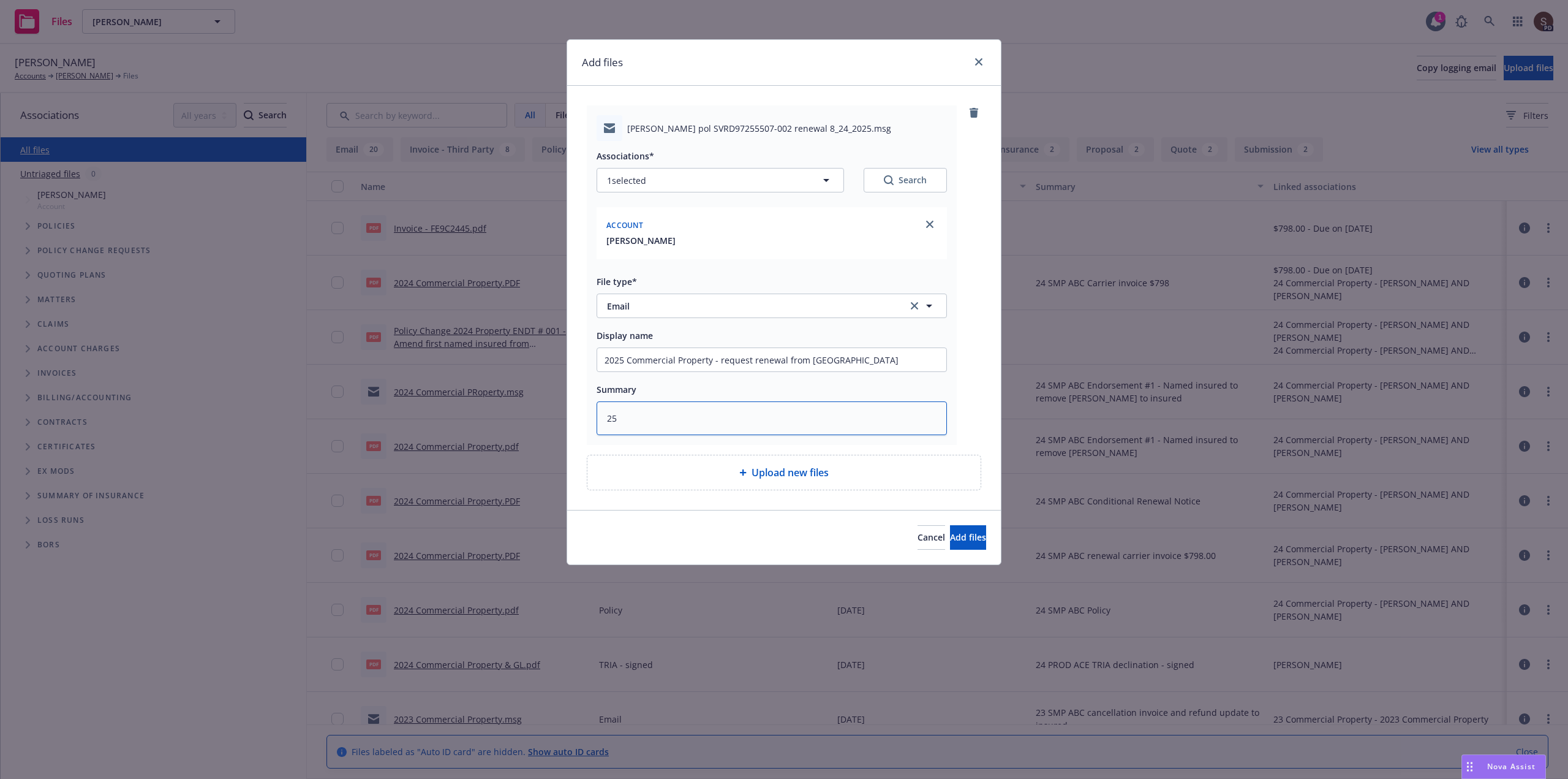
type textarea "x"
type textarea "25"
type textarea "x"
type textarea "25 S"
type textarea "x"
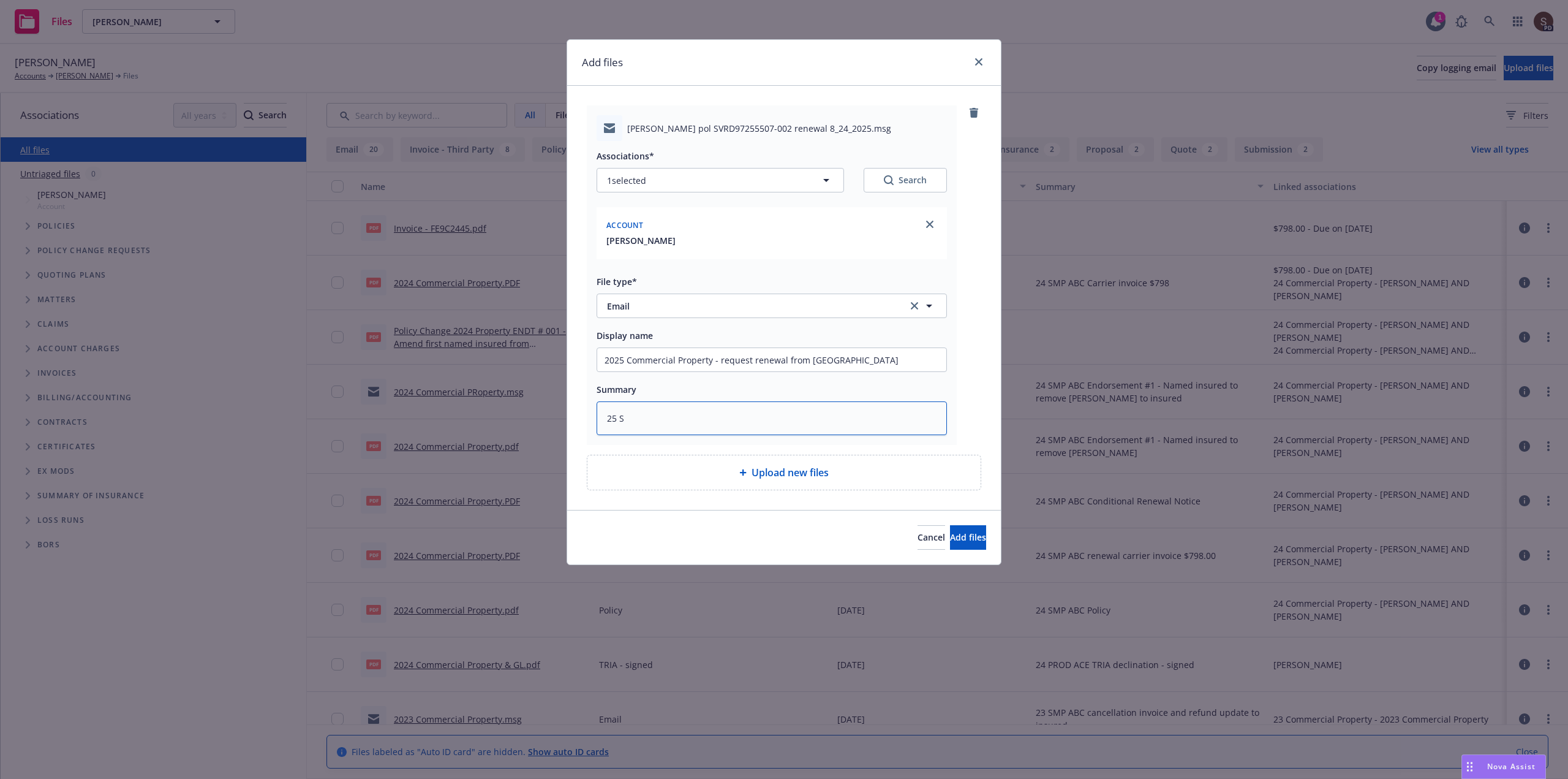
type textarea "25 SM"
type textarea "x"
type textarea "25 SMP"
type textarea "x"
type textarea "25 SMP"
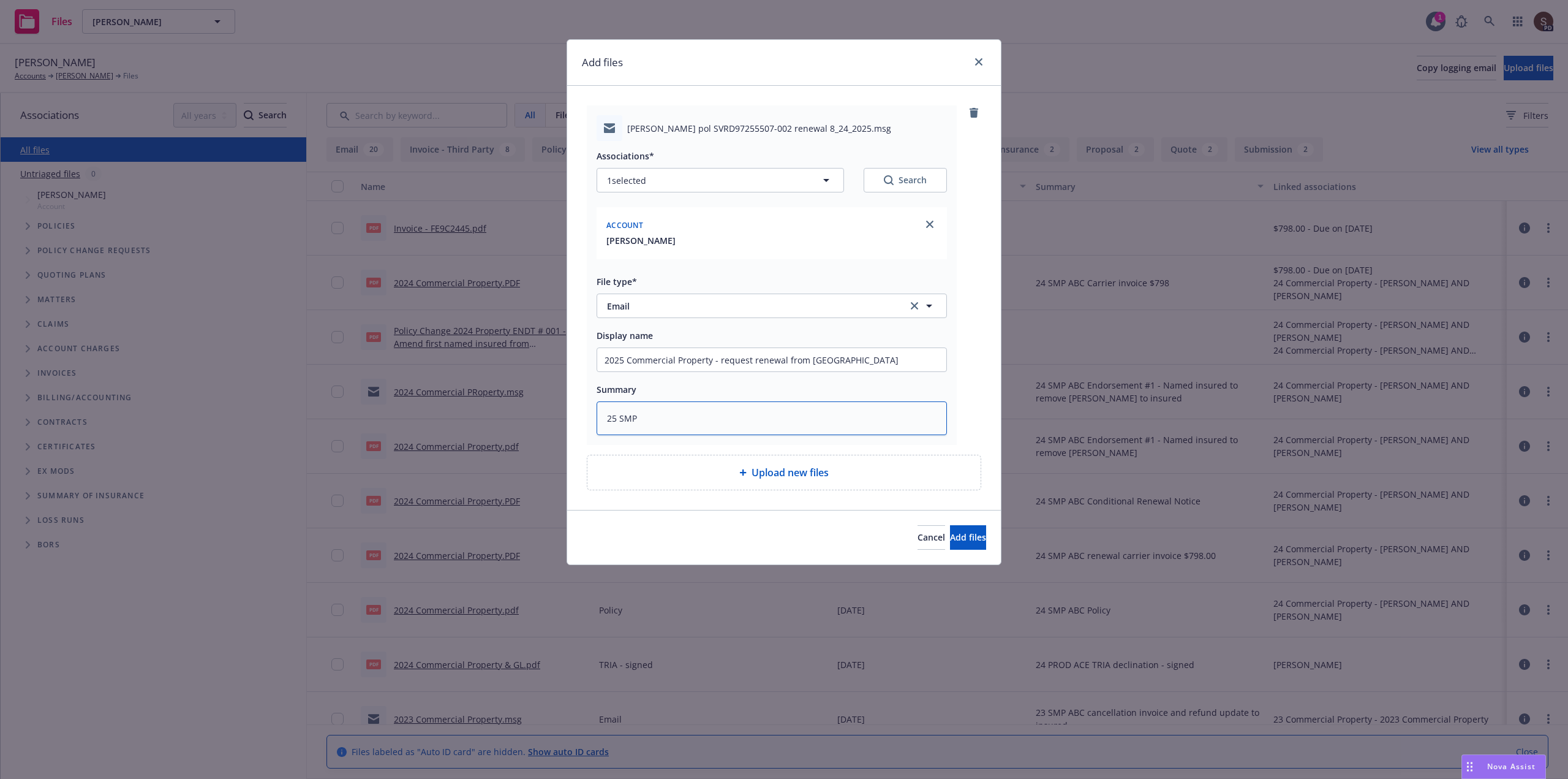
type textarea "x"
type textarea "25 SMP A"
type textarea "x"
type textarea "25 SMP AB"
type textarea "x"
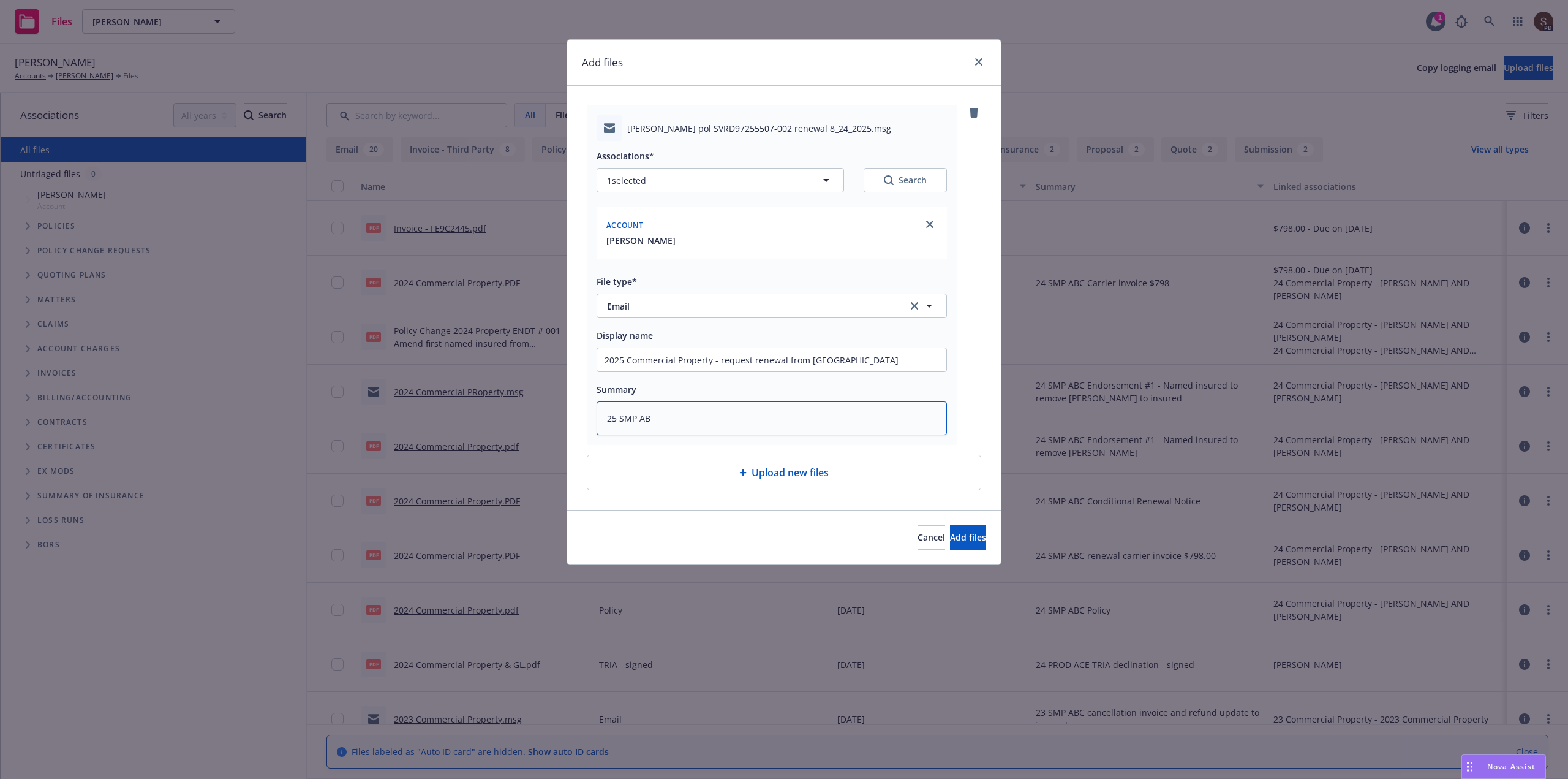
type textarea "25 SMP ABC"
type textarea "x"
type textarea "25 SMP ABC"
drag, startPoint x: 713, startPoint y: 359, endPoint x: 849, endPoint y: 365, distance: 136.1
click at [849, 365] on input "2025 Commercial Property - request renewal from UW" at bounding box center [772, 359] width 349 height 24
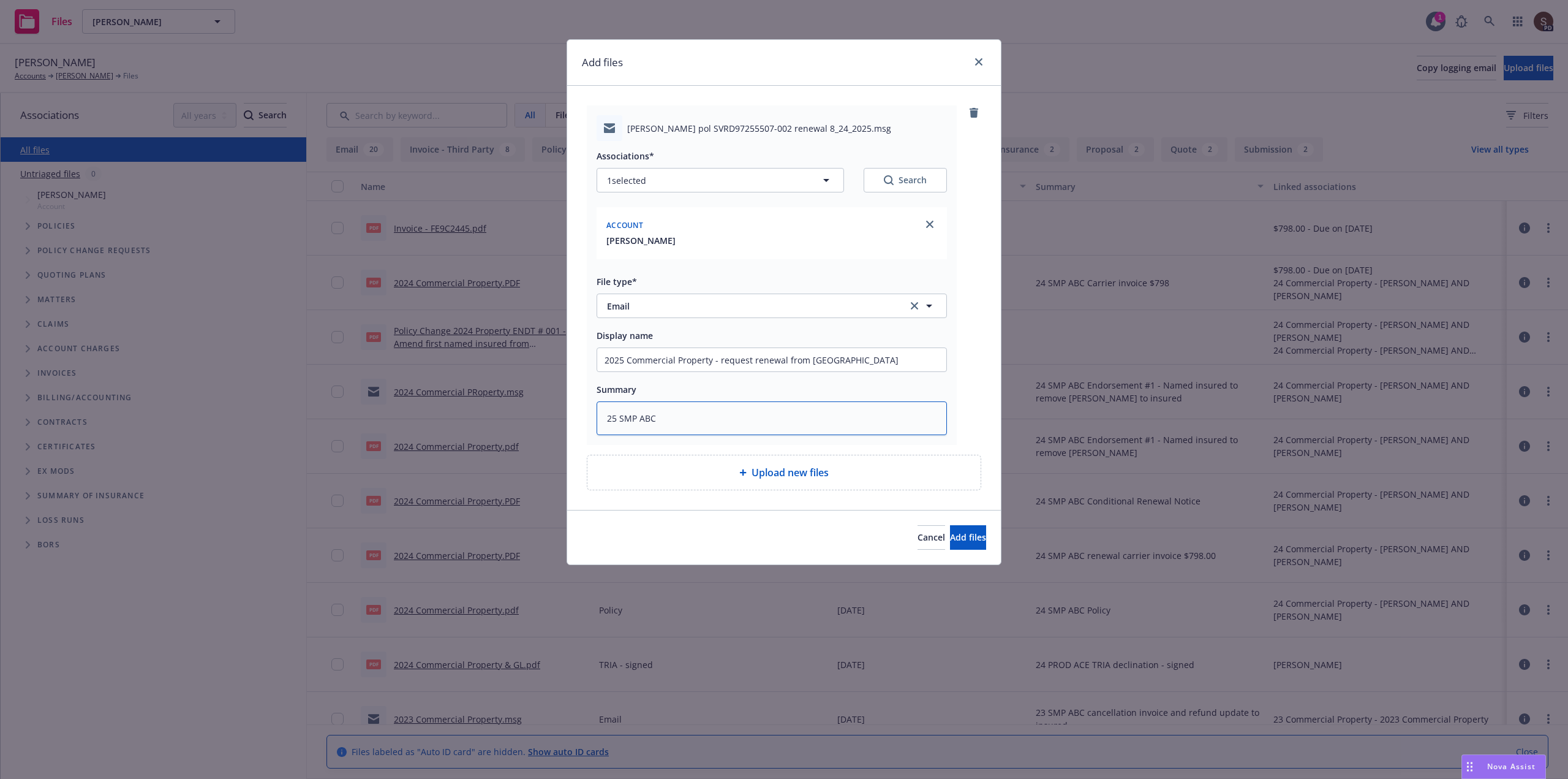
click at [733, 426] on textarea "25 SMP ABC" at bounding box center [772, 418] width 351 height 34
paste textarea "- request renewal from UW"
type textarea "x"
type textarea "25 SMP ABC - request renewal from UW"
click at [961, 540] on span "Add files" at bounding box center [968, 537] width 36 height 11
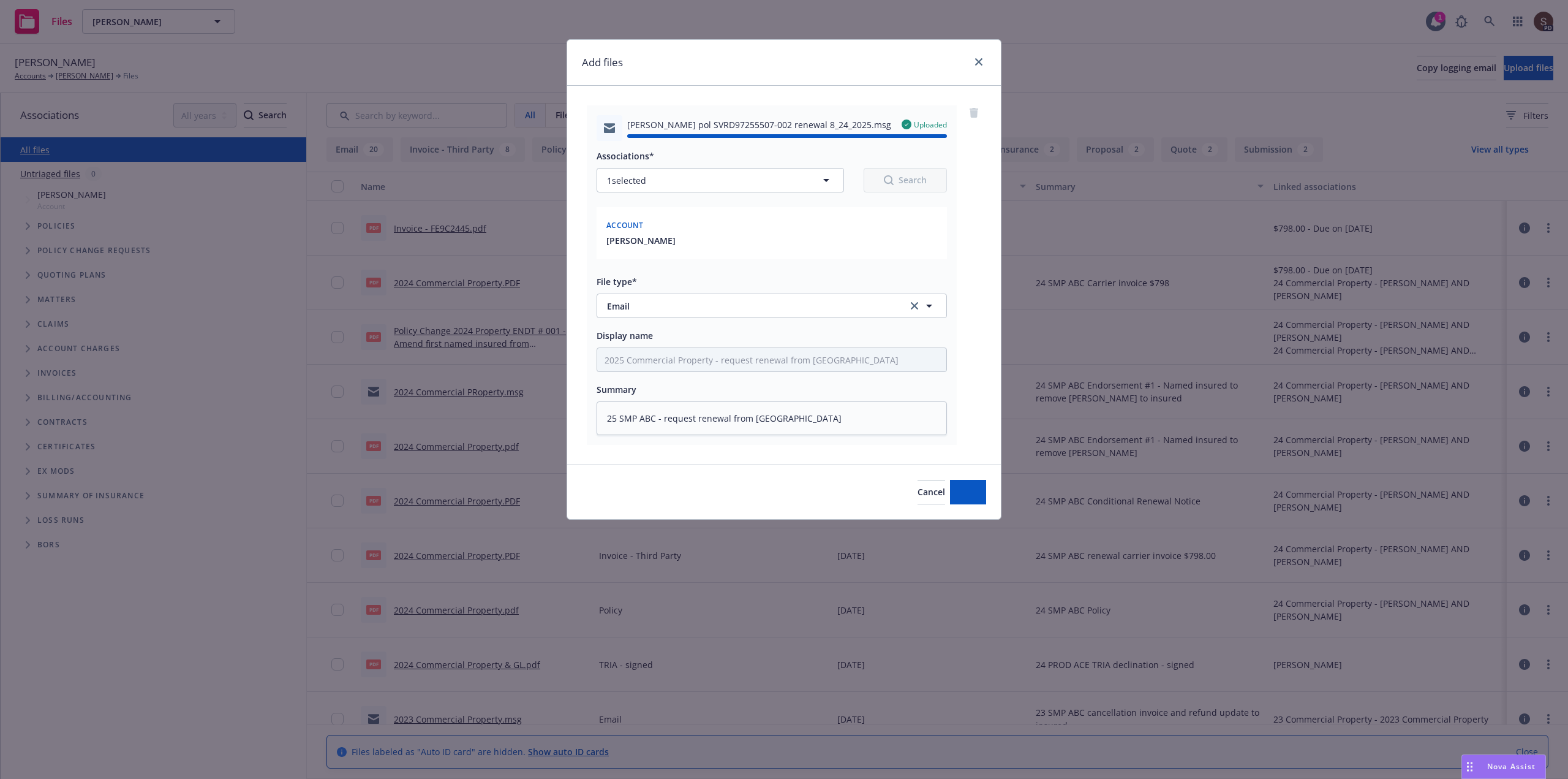
type textarea "x"
